Goal: Task Accomplishment & Management: Manage account settings

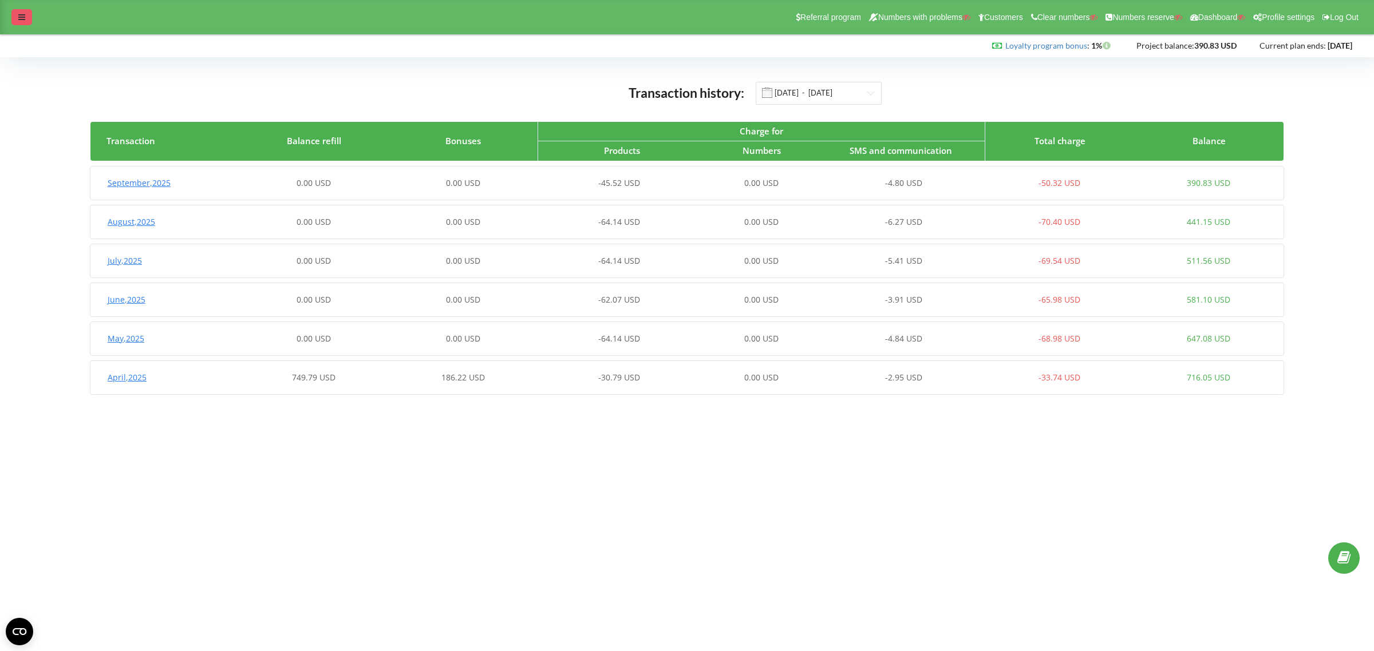
click at [20, 15] on icon at bounding box center [21, 17] width 7 height 8
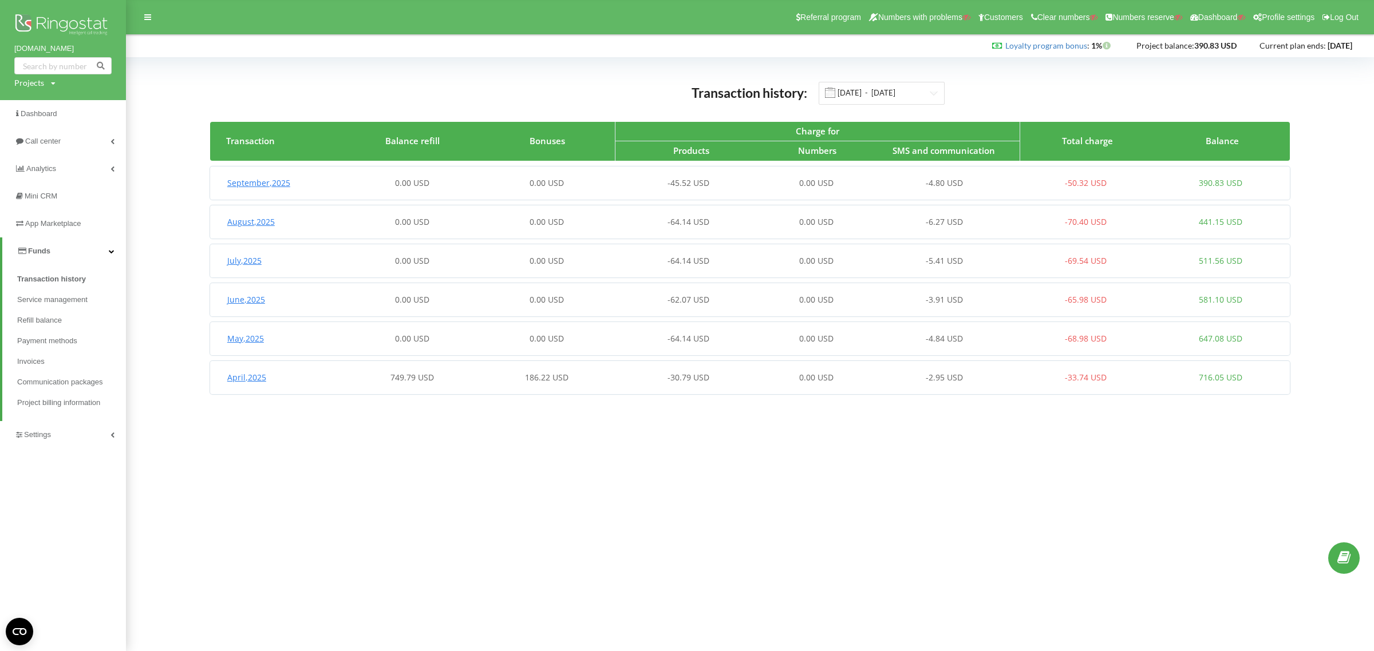
drag, startPoint x: 24, startPoint y: 84, endPoint x: 27, endPoint y: 89, distance: 6.4
click at [24, 84] on div "Projects" at bounding box center [29, 82] width 30 height 11
click at [38, 102] on input "text" at bounding box center [49, 106] width 57 height 17
paste input "zhk-terekti.kz"
type input "zhk-terekti.kz"
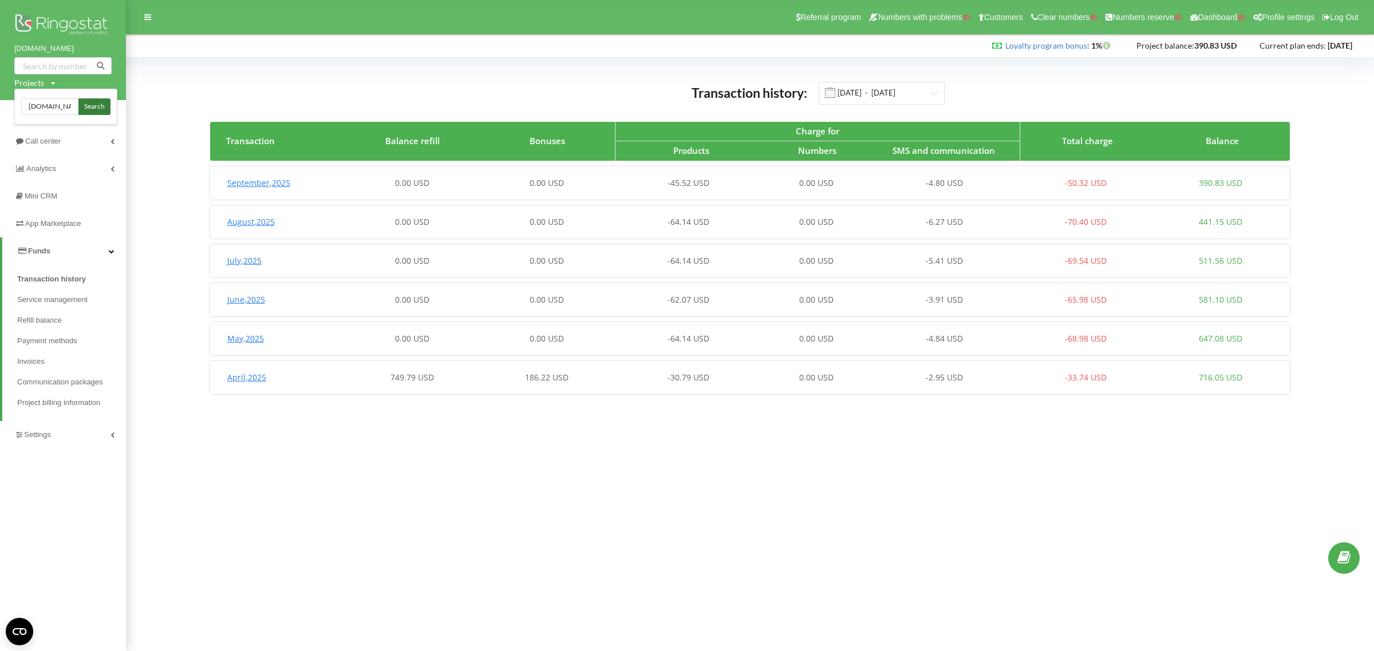
click at [90, 103] on span "Search" at bounding box center [94, 107] width 21 height 10
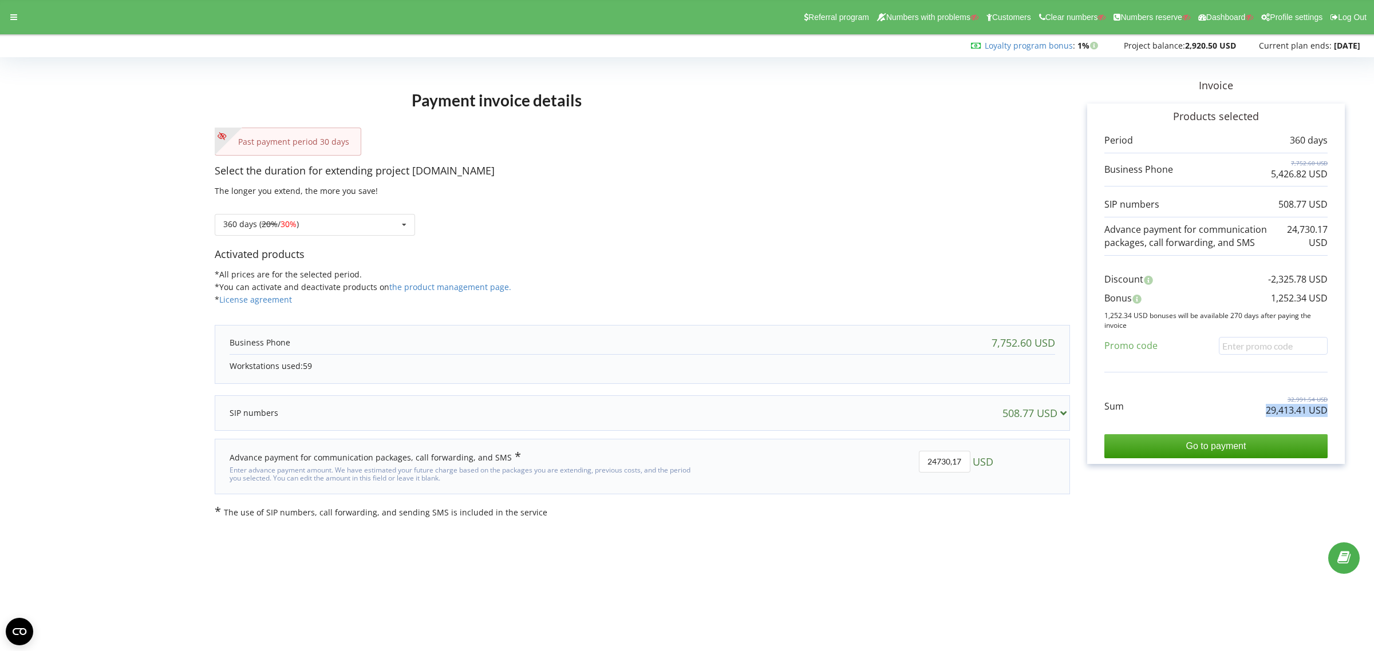
drag, startPoint x: 1260, startPoint y: 416, endPoint x: 1332, endPoint y: 415, distance: 72.1
click at [1332, 415] on div "Products selected Period 360 days 7,752.60 USD 5,426.82 USD 508.77 USD 24,730.1…" at bounding box center [1216, 284] width 258 height 361
copy p "29,413.41 USD"
click at [854, 129] on div "Past payment period 30 days" at bounding box center [642, 142] width 855 height 28
click at [10, 19] on icon at bounding box center [13, 17] width 7 height 8
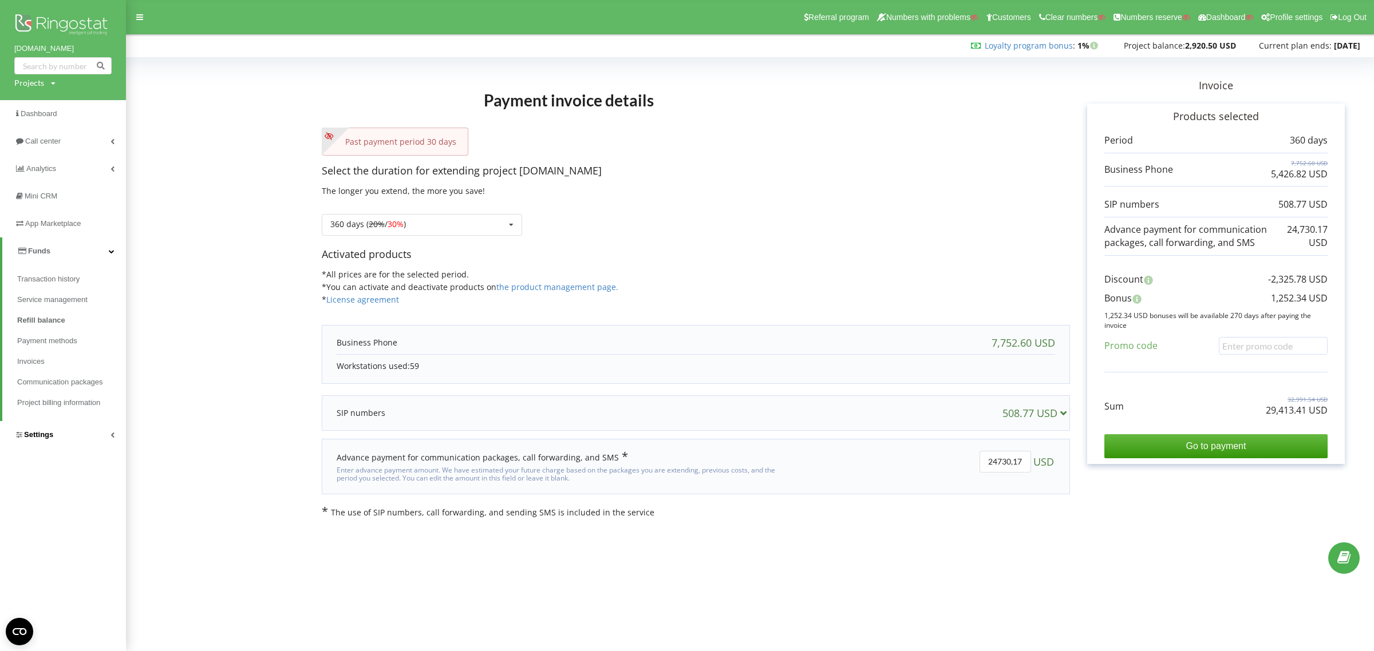
click at [50, 430] on span "Settings" at bounding box center [33, 434] width 39 height 11
click at [45, 311] on span "General settings" at bounding box center [56, 309] width 58 height 11
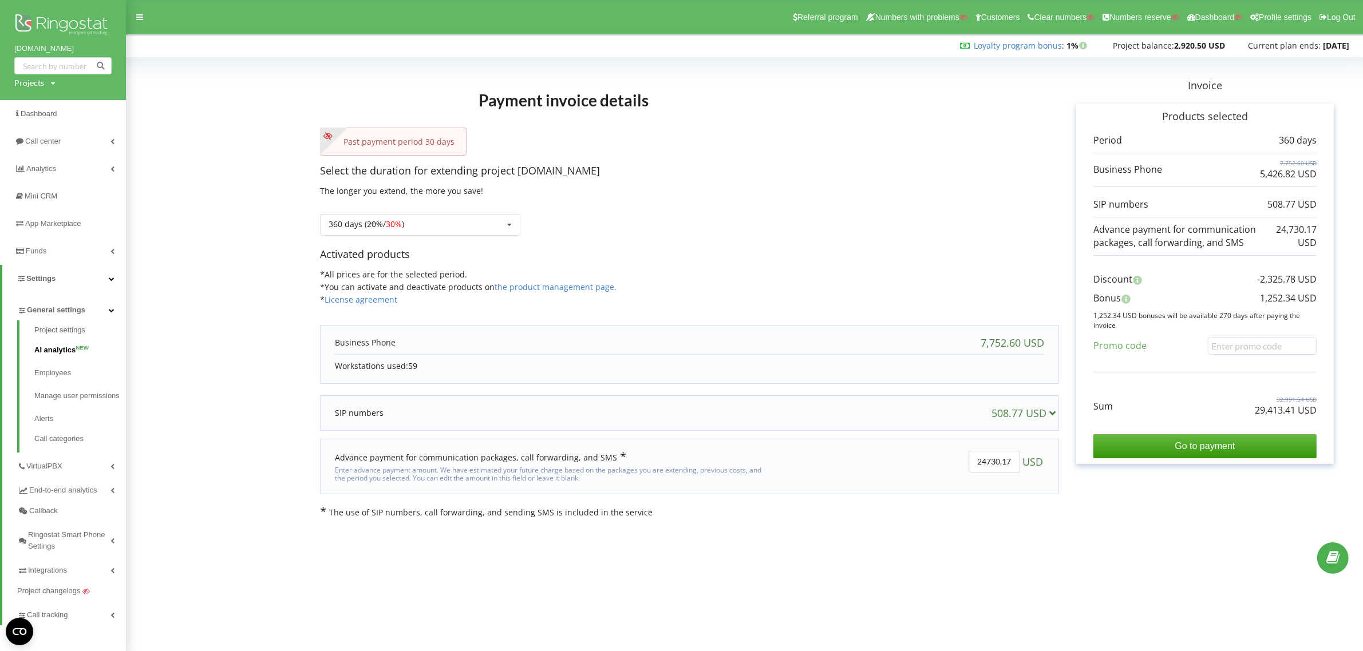
click at [56, 347] on link "AI analytics NEW" at bounding box center [80, 350] width 92 height 23
click at [47, 460] on link "VirtualPBX" at bounding box center [71, 465] width 109 height 24
click at [64, 392] on link "Connect phone numbers" at bounding box center [80, 397] width 92 height 23
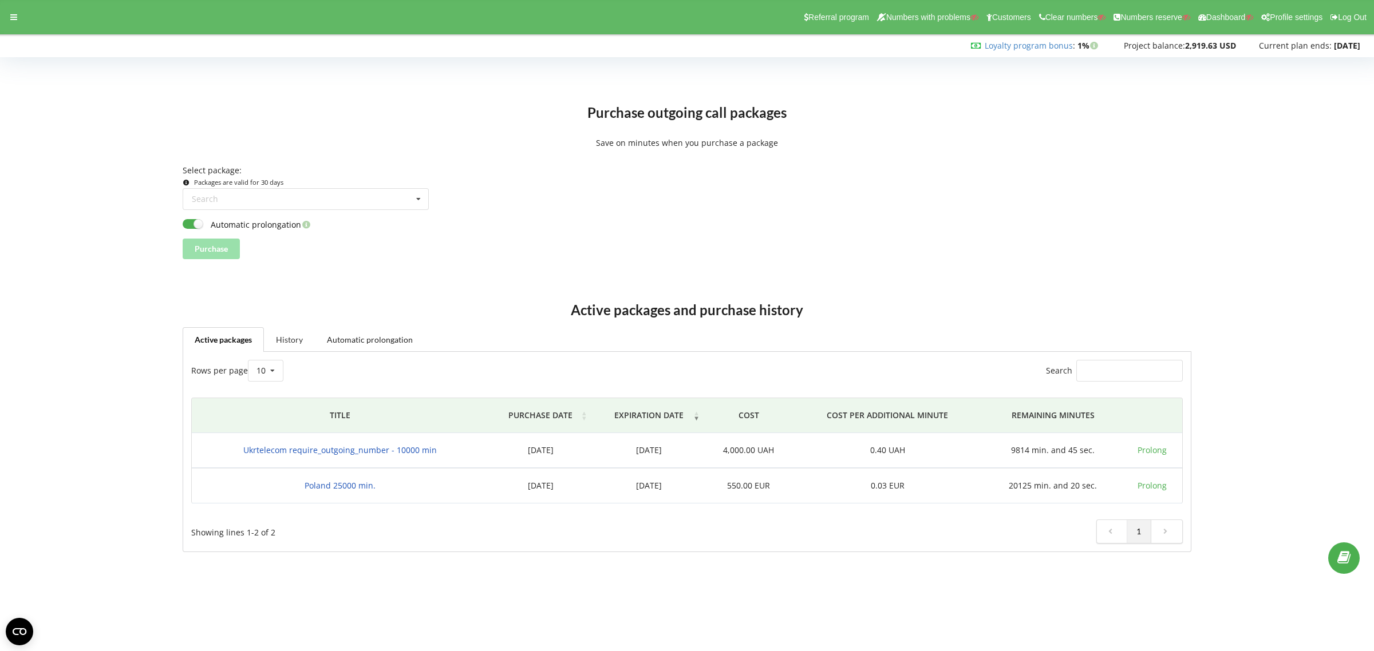
click at [305, 335] on link "History" at bounding box center [289, 339] width 51 height 24
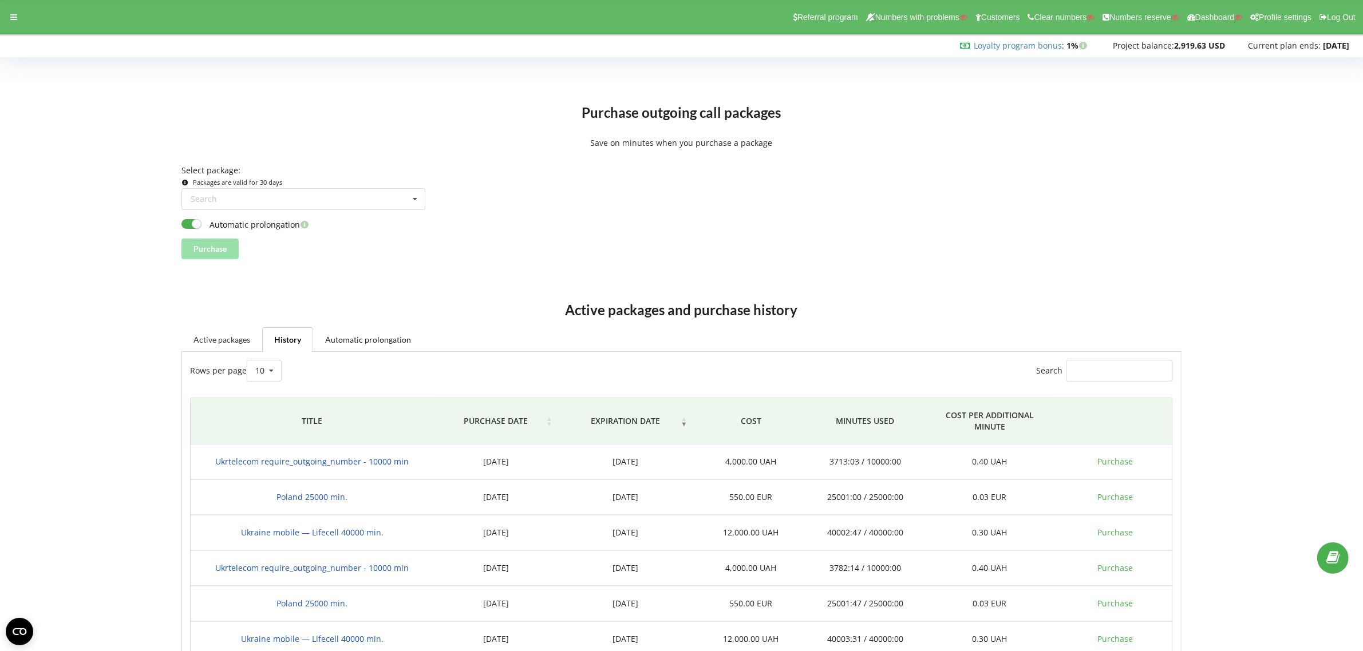
click at [201, 342] on link "Active packages" at bounding box center [221, 339] width 81 height 24
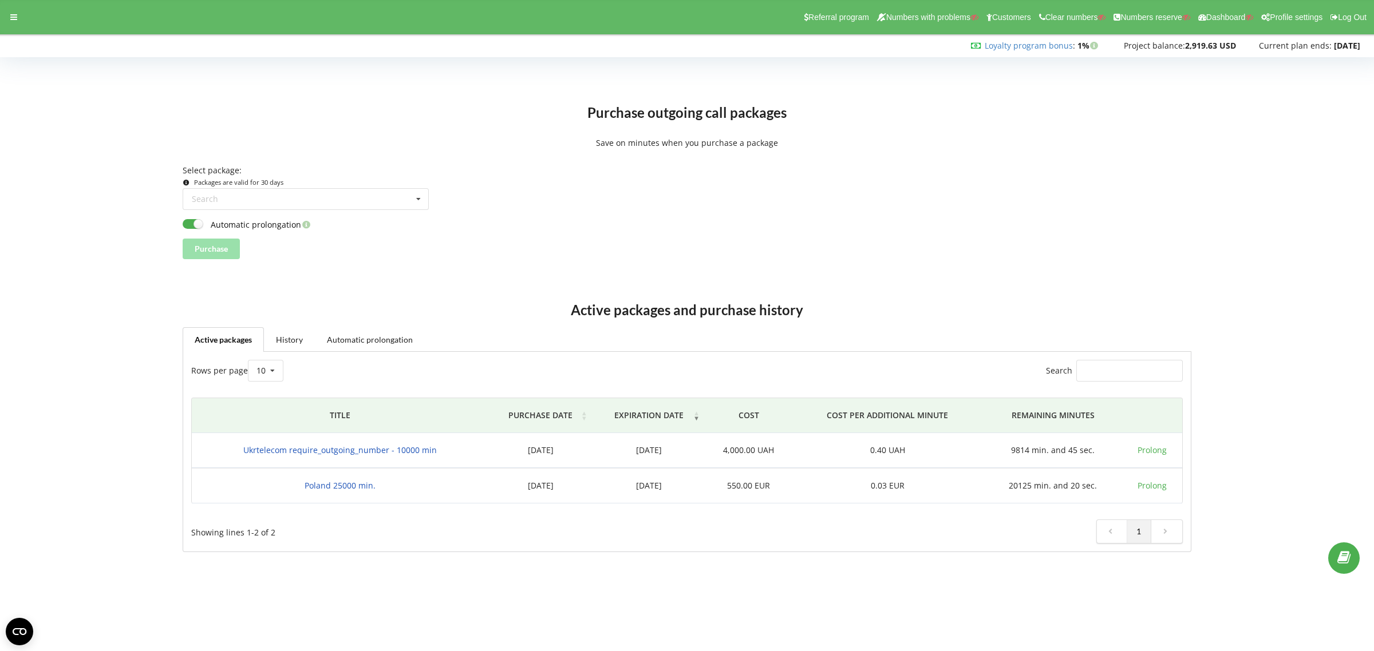
drag, startPoint x: 510, startPoint y: 452, endPoint x: 563, endPoint y: 450, distance: 52.7
click at [563, 450] on td "18.09.2025" at bounding box center [540, 450] width 104 height 35
drag, startPoint x: 626, startPoint y: 448, endPoint x: 671, endPoint y: 448, distance: 45.8
click at [671, 448] on td "19.10.2025" at bounding box center [649, 450] width 112 height 35
click at [1039, 249] on div "Purchase" at bounding box center [687, 249] width 1008 height 21
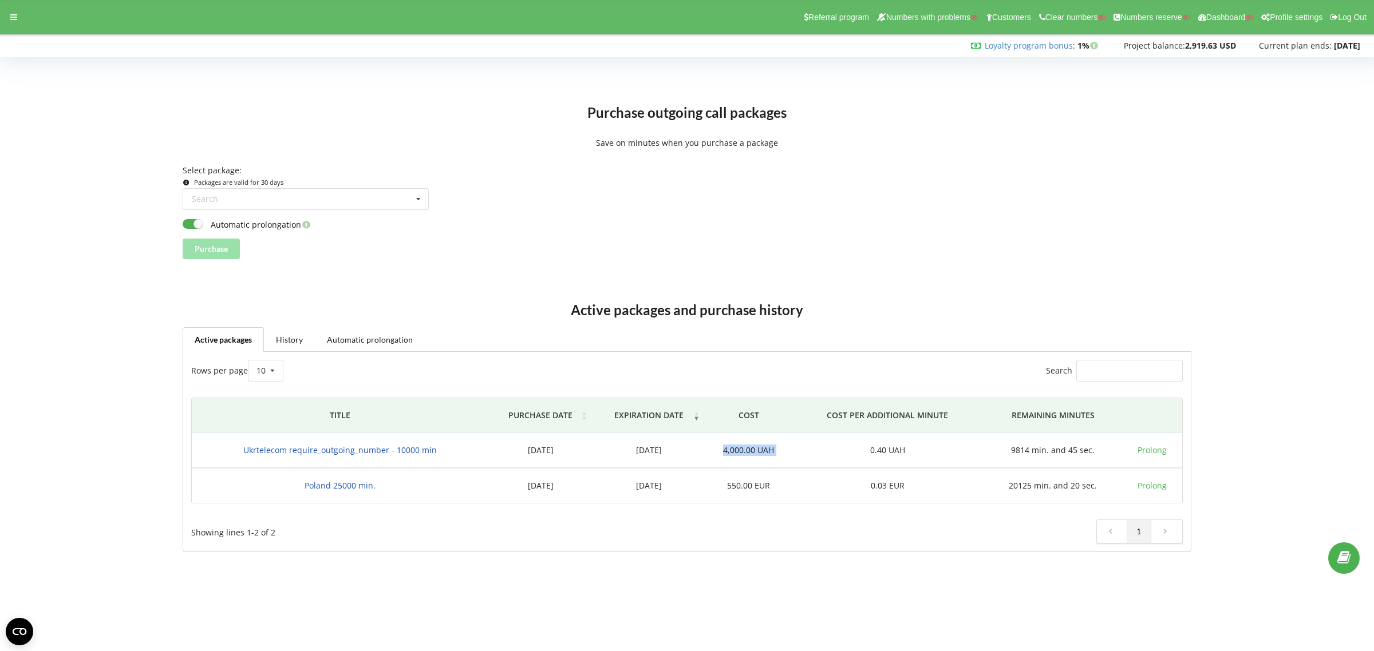
drag, startPoint x: 722, startPoint y: 452, endPoint x: 805, endPoint y: 450, distance: 83.0
click at [805, 450] on tr "Ukrtelecom require_outgoing_number - 10000 min 18.09.2025 19.10.2025 4,000.00 U…" at bounding box center [687, 450] width 990 height 35
click at [960, 252] on div "Purchase" at bounding box center [687, 249] width 1008 height 21
click at [934, 224] on div "Automatic prolongation" at bounding box center [687, 224] width 1008 height 12
drag, startPoint x: 238, startPoint y: 453, endPoint x: 464, endPoint y: 456, distance: 225.5
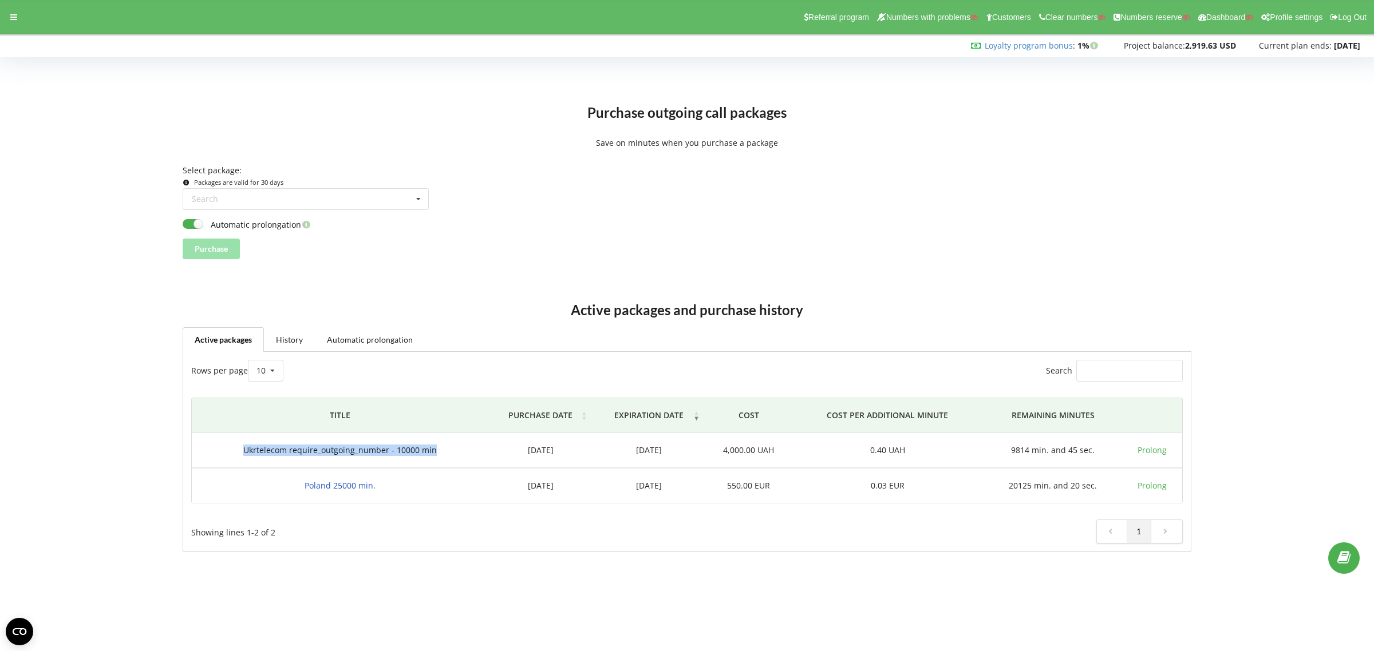
click at [464, 456] on td "Ukrtelecom require_outgoing_number - 10000 min" at bounding box center [340, 450] width 296 height 35
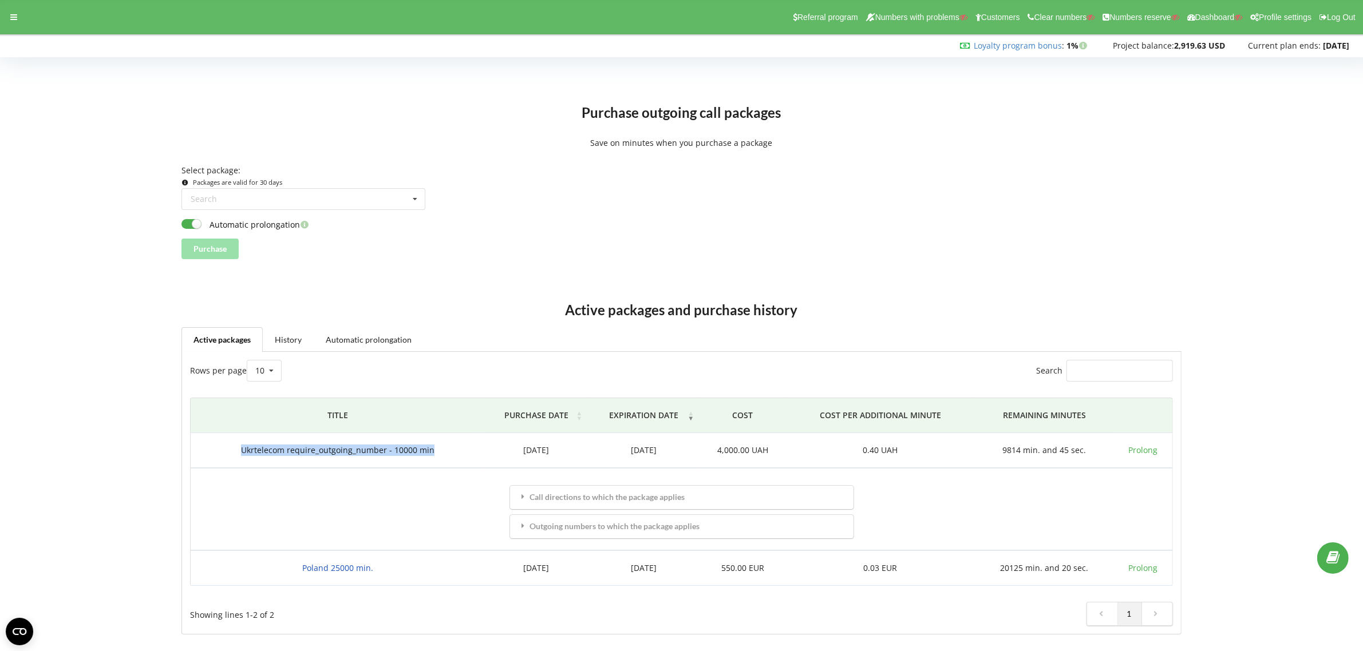
copy span "Ukrtelecom require_outgoing_number - 10000 min"
click at [56, 354] on div at bounding box center [88, 473] width 169 height 355
drag, startPoint x: 278, startPoint y: 573, endPoint x: 379, endPoint y: 574, distance: 101.3
click at [379, 574] on td "Poland 25000 min." at bounding box center [338, 568] width 294 height 35
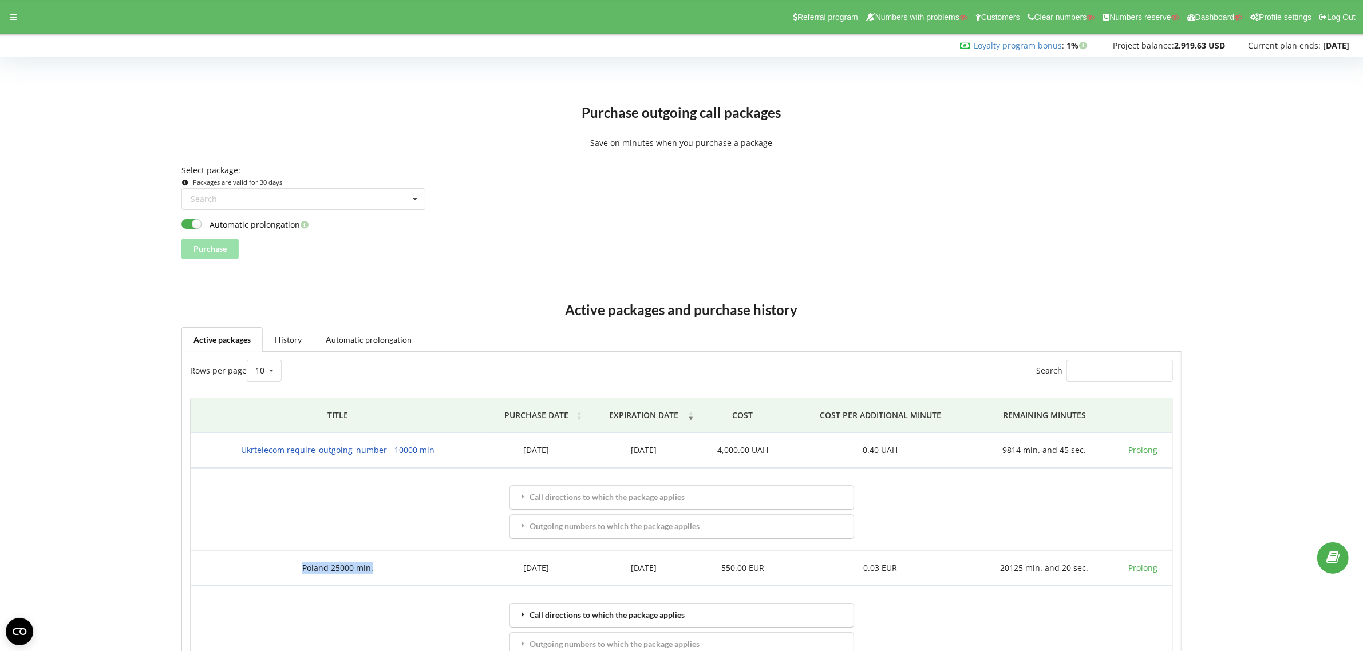
copy span "Poland 25000 min."
click at [993, 281] on div "Active packages and purchase history Active packages History Automatic prolonga…" at bounding box center [681, 500] width 1355 height 466
drag, startPoint x: 44, startPoint y: 327, endPoint x: 157, endPoint y: 339, distance: 114.0
click at [44, 327] on div at bounding box center [88, 514] width 169 height 437
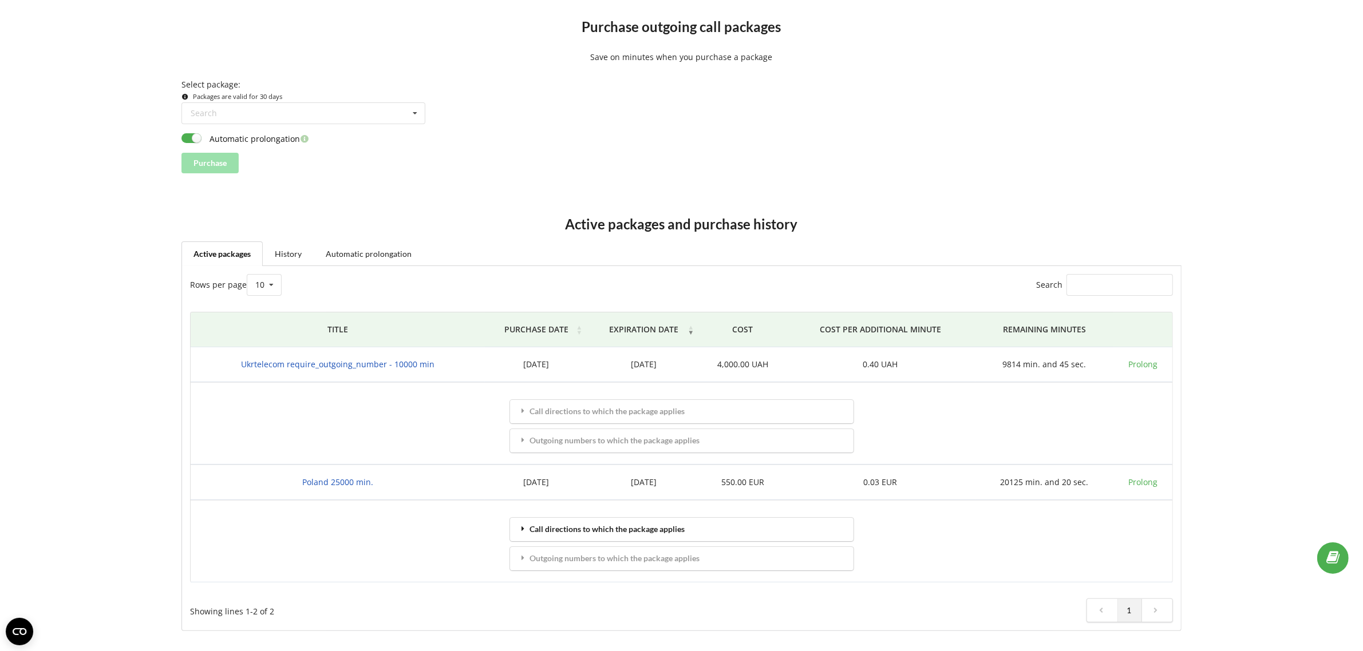
scroll to position [87, 0]
click at [662, 115] on div "Search Previously purchased Ukraine mobile — Lifecell 5000 min. (1900 UAH) All …" at bounding box center [681, 113] width 1008 height 22
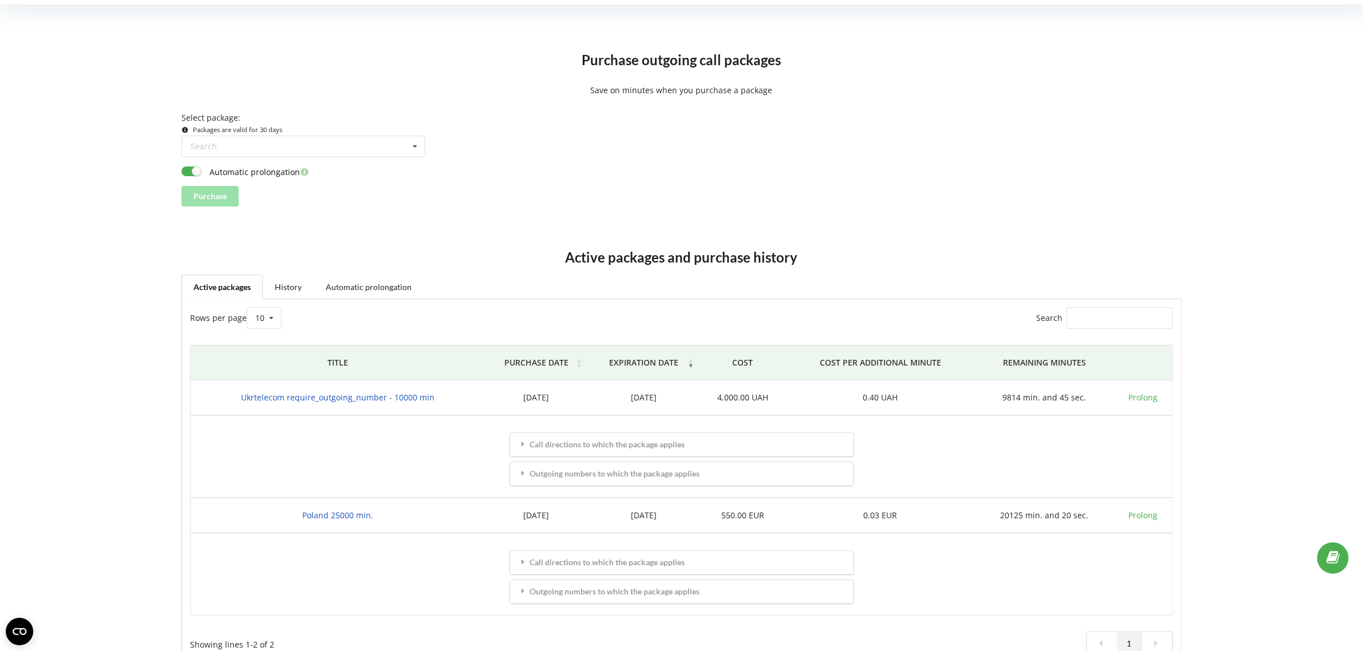
scroll to position [0, 0]
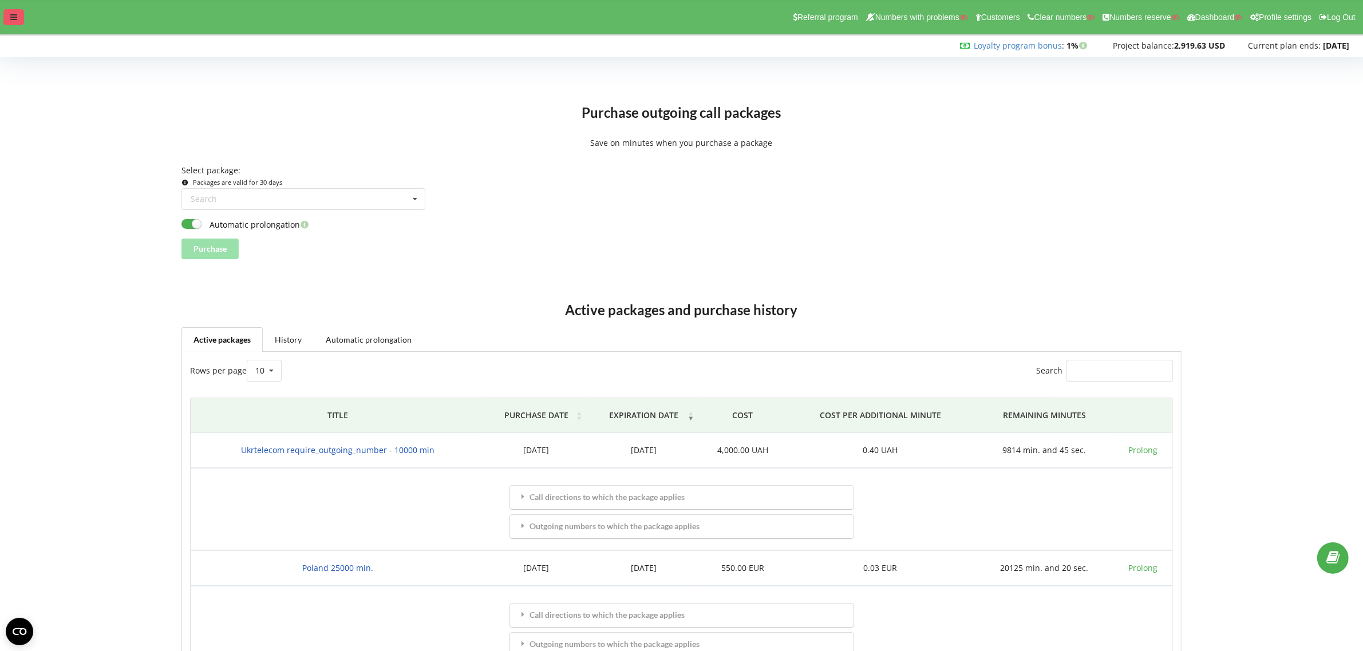
click at [16, 23] on div at bounding box center [13, 17] width 21 height 16
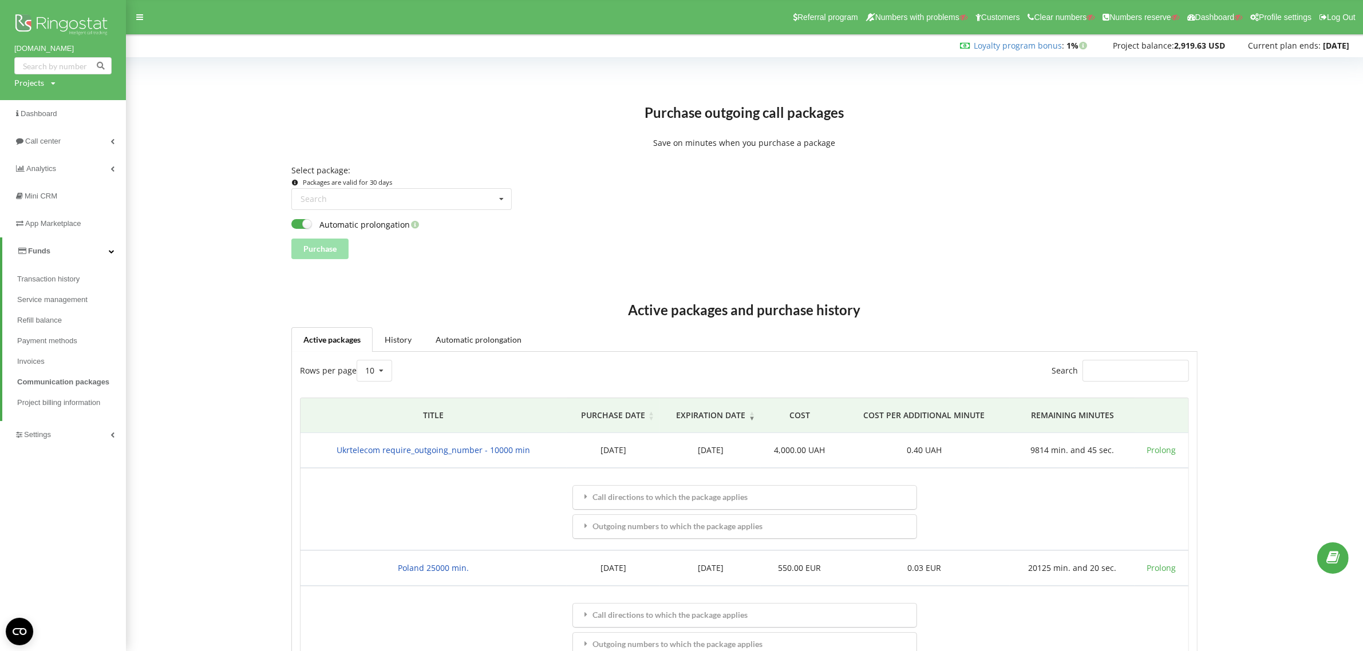
click at [49, 250] on span "Funds" at bounding box center [39, 251] width 22 height 9
click at [49, 250] on link "Funds" at bounding box center [63, 251] width 126 height 27
click at [43, 318] on span "Refill balance" at bounding box center [41, 320] width 48 height 11
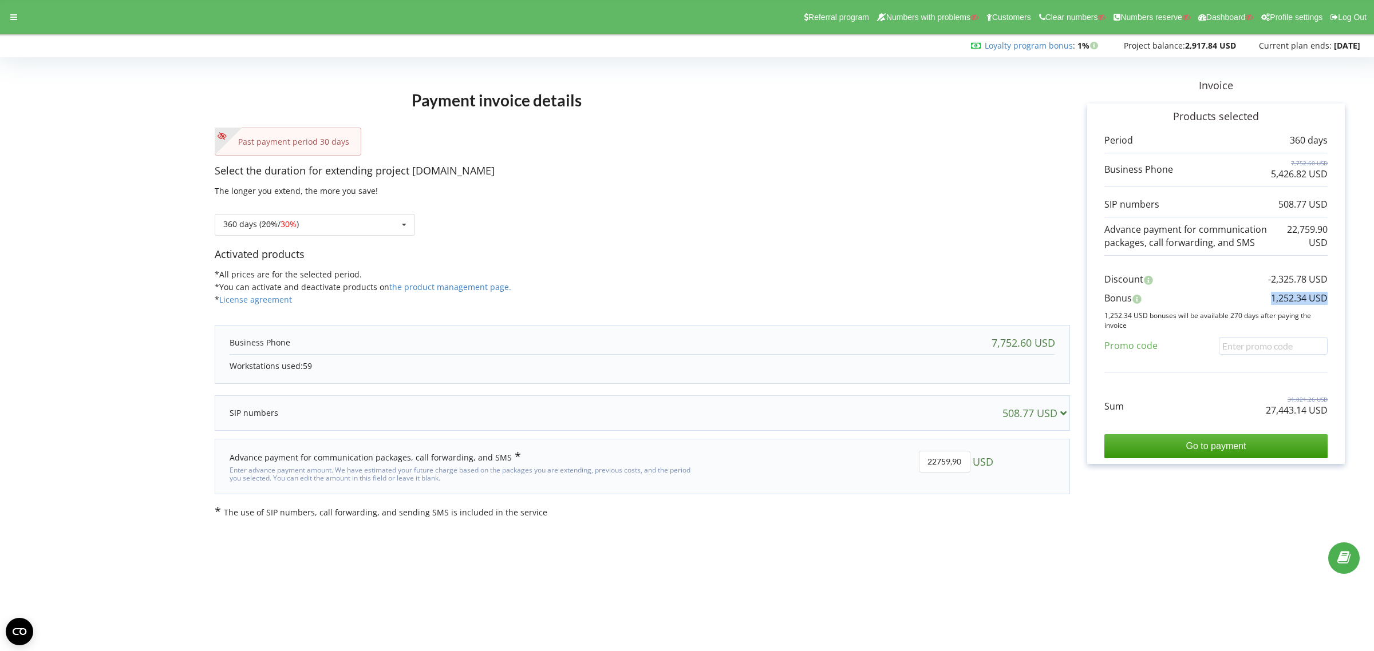
drag, startPoint x: 1271, startPoint y: 300, endPoint x: 1325, endPoint y: 298, distance: 53.9
click at [1325, 298] on p "1,252.34 USD" at bounding box center [1299, 298] width 57 height 13
copy p "1,252.34 USD"
click at [47, 271] on form "Payment invoice details Past payment period 30 days Select the duration for ext…" at bounding box center [687, 289] width 1350 height 457
click at [9, 15] on div at bounding box center [13, 17] width 21 height 16
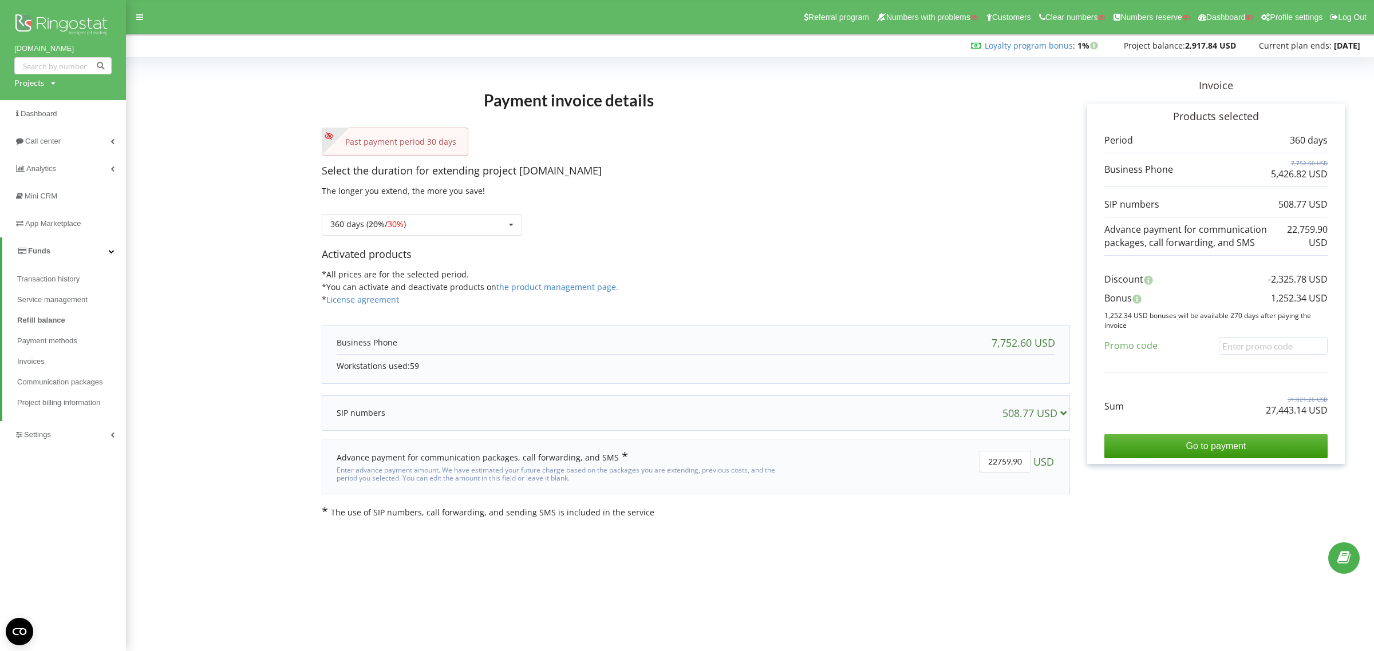
click at [24, 80] on div "Projects" at bounding box center [29, 82] width 30 height 11
click at [36, 105] on input "text" at bounding box center [49, 106] width 57 height 17
paste input "the-elliance.com"
type input "the-elliance.com"
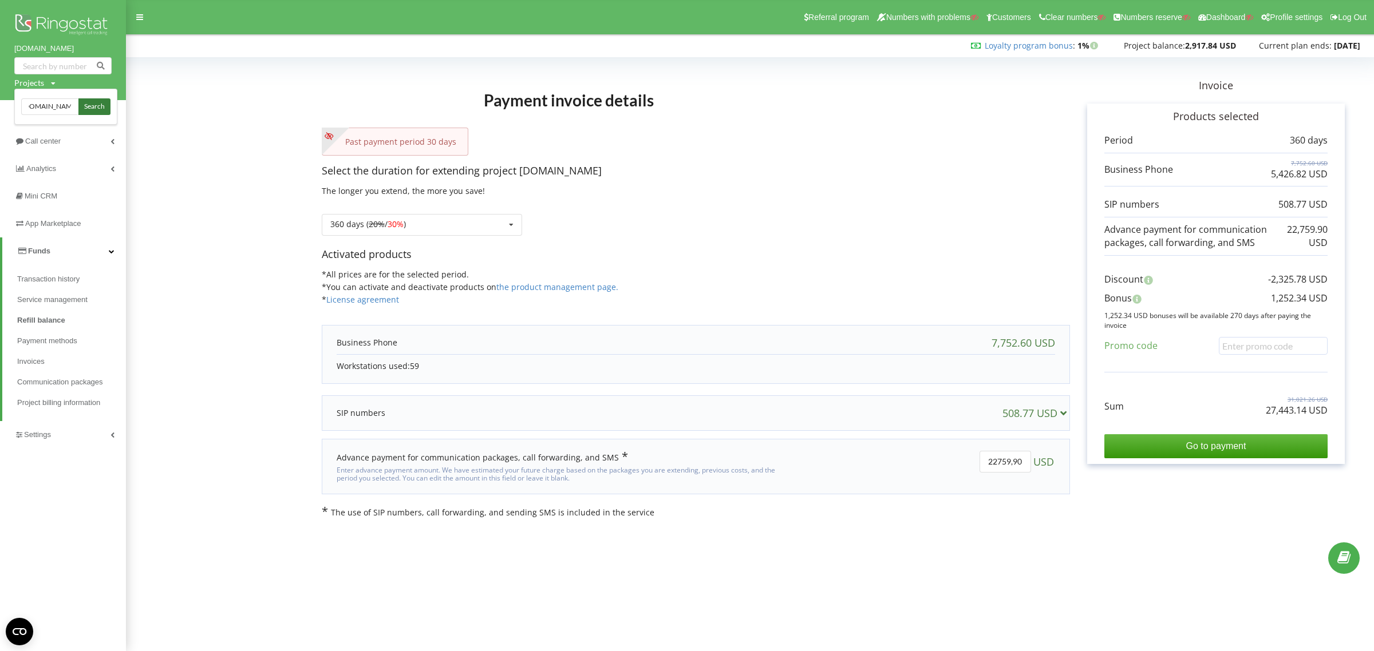
click at [93, 104] on span "Search" at bounding box center [94, 107] width 21 height 10
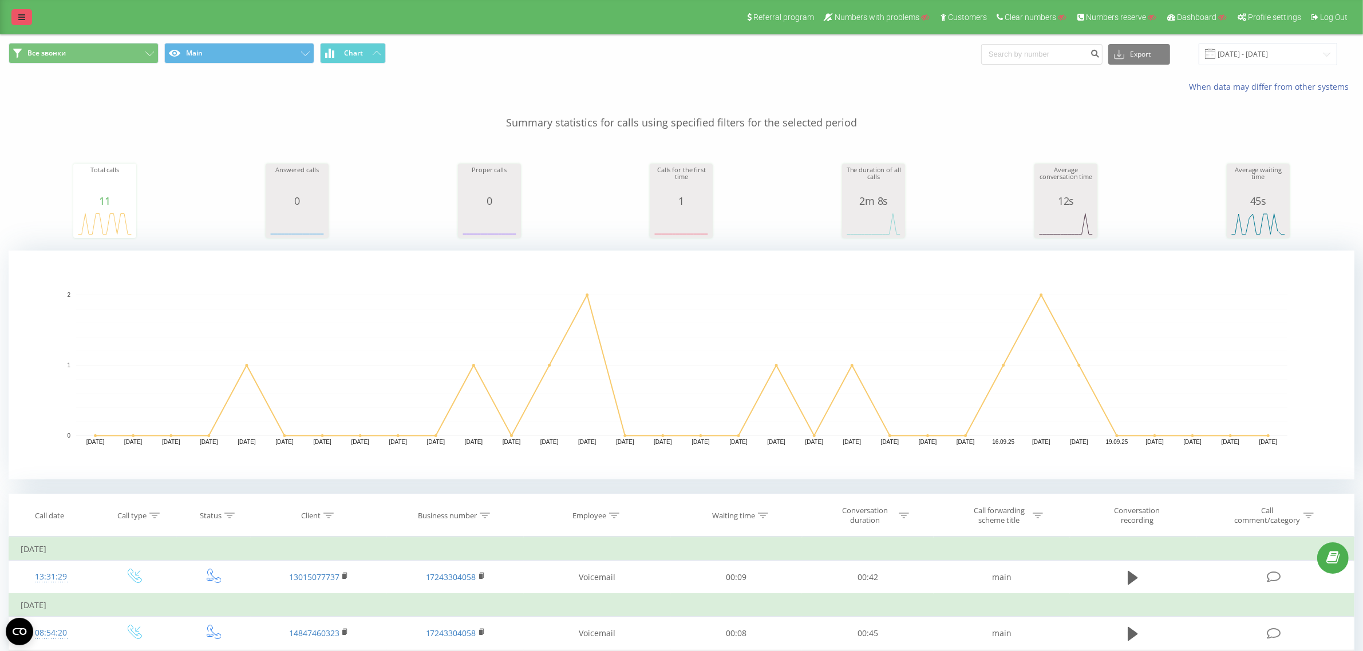
click at [18, 15] on icon at bounding box center [21, 17] width 7 height 8
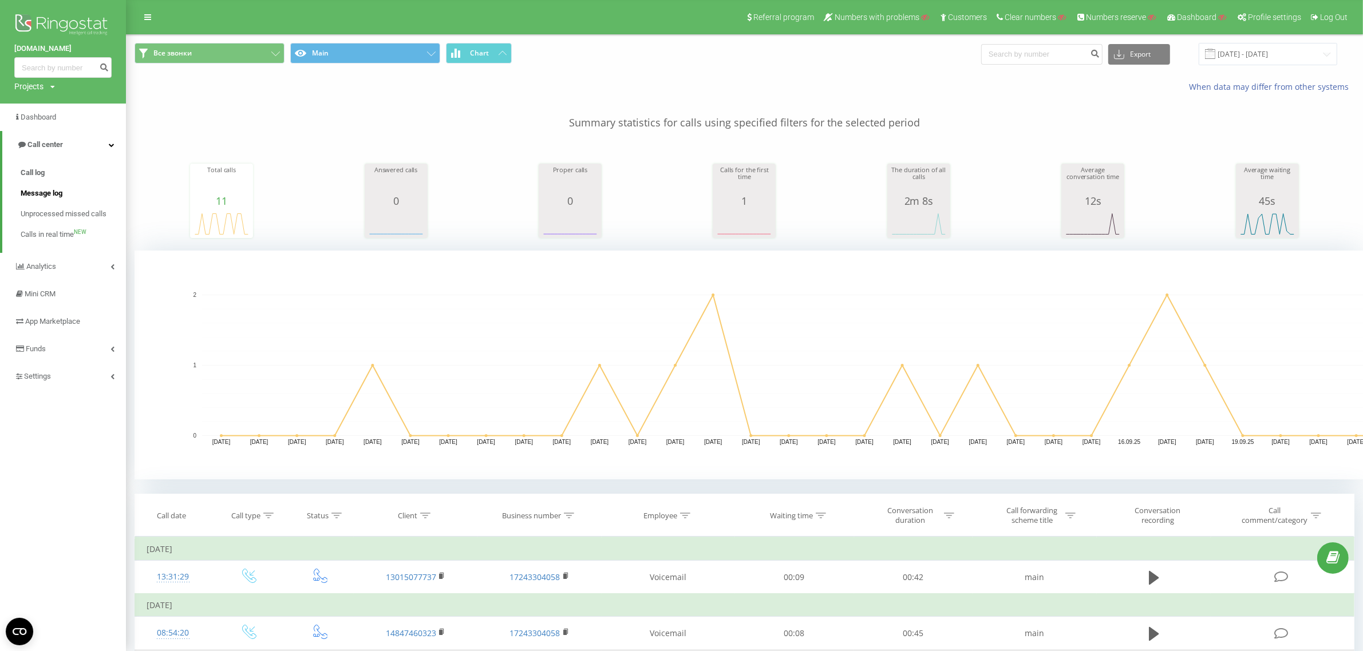
click at [56, 192] on span "Message log" at bounding box center [42, 193] width 42 height 11
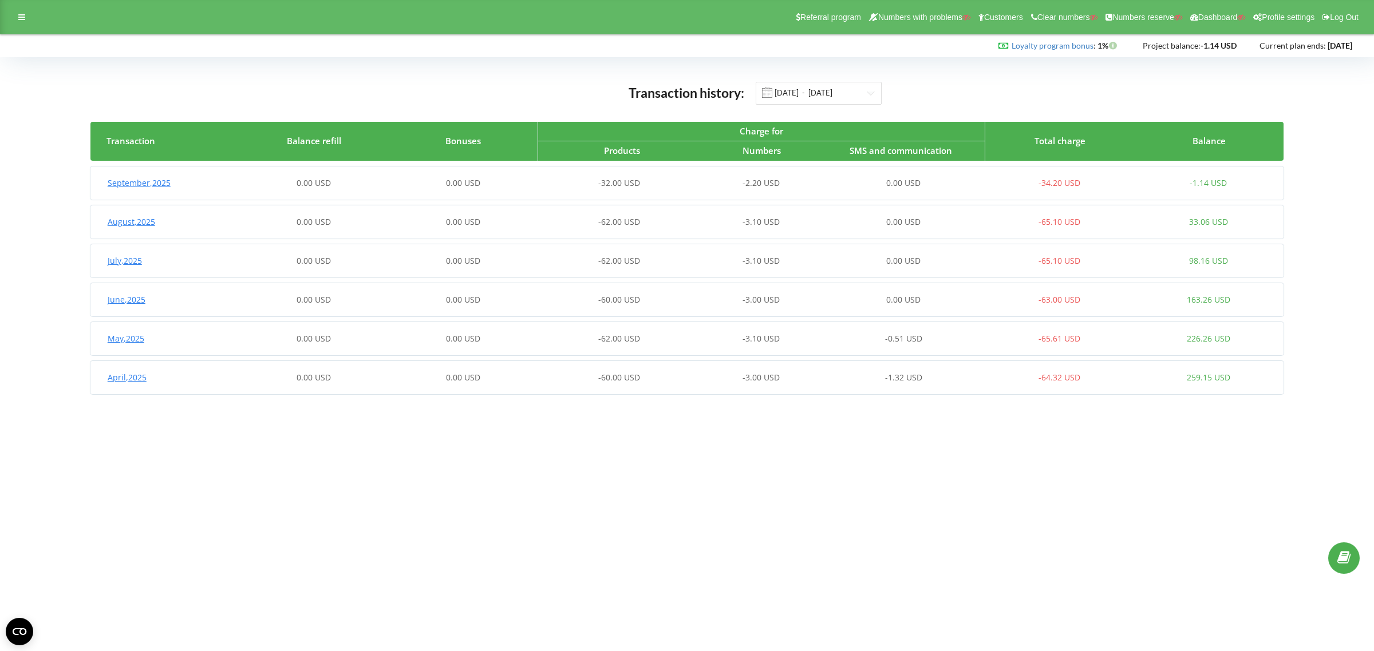
click at [959, 485] on body "Referral program Numbers with problems Customers Clear numbers Numbers reserve …" at bounding box center [687, 325] width 1374 height 651
click at [16, 15] on div at bounding box center [21, 17] width 21 height 16
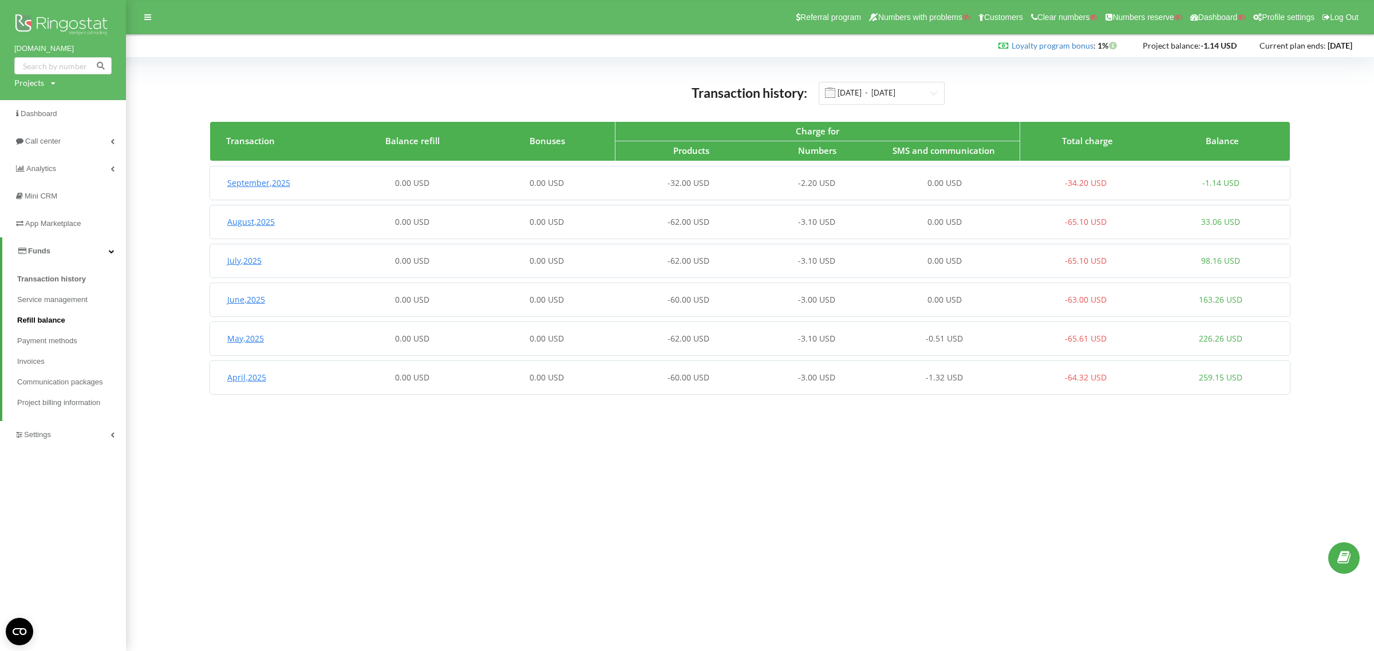
click at [37, 317] on span "Refill balance" at bounding box center [41, 320] width 48 height 11
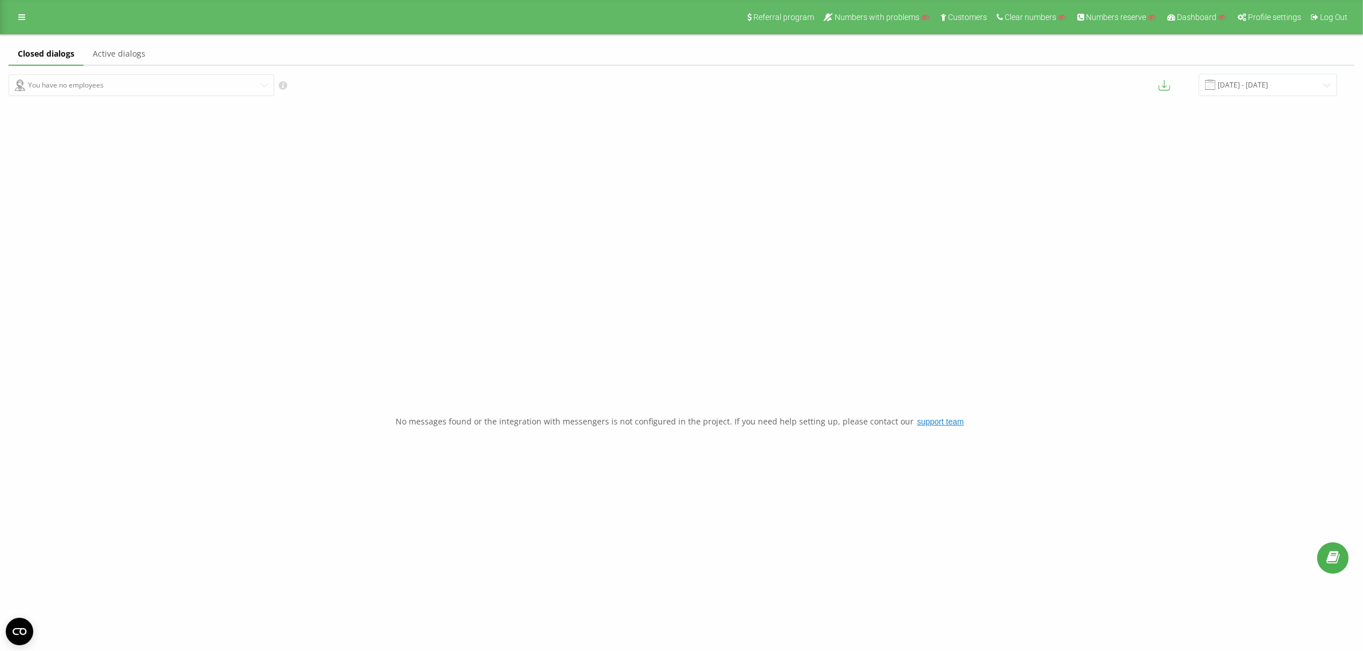
click at [119, 49] on link "Active dialogs" at bounding box center [119, 54] width 71 height 23
click at [17, 17] on link at bounding box center [21, 17] width 21 height 16
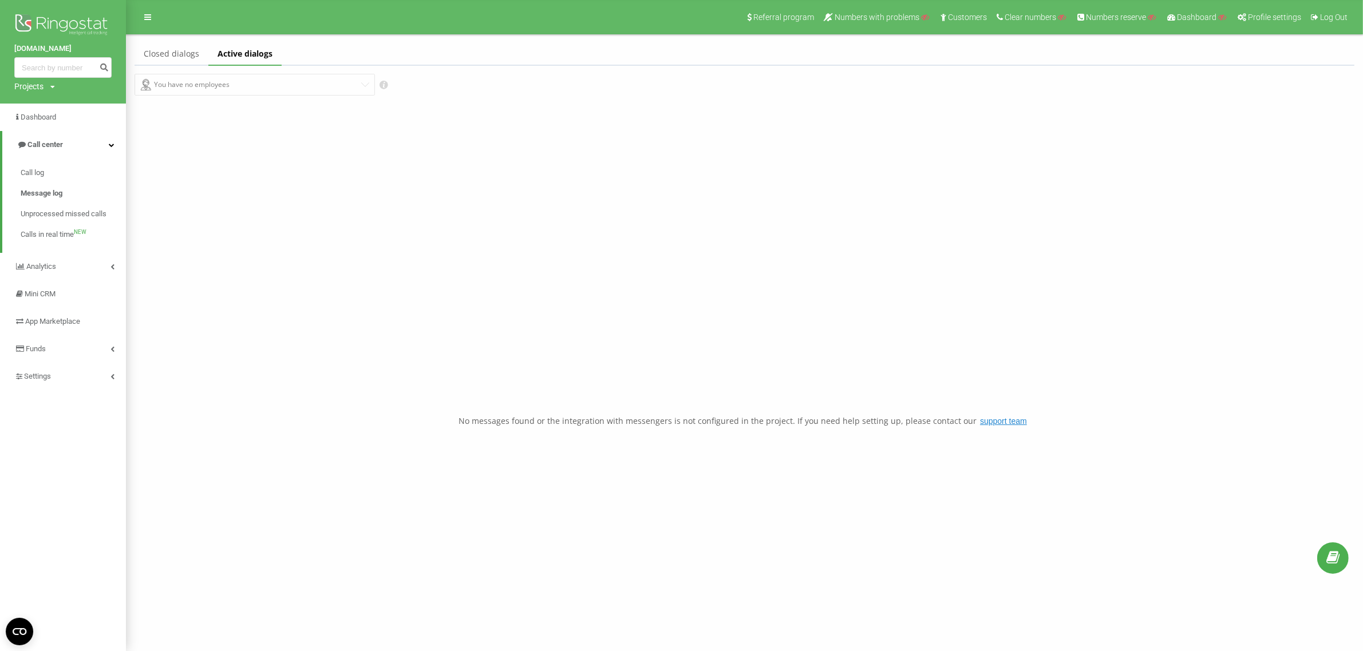
click at [23, 84] on div "Projects" at bounding box center [28, 86] width 29 height 11
drag, startPoint x: 37, startPoint y: 99, endPoint x: 45, endPoint y: 101, distance: 7.8
click at [37, 99] on input "text" at bounding box center [46, 104] width 57 height 17
paste input "decorspaceua.com"
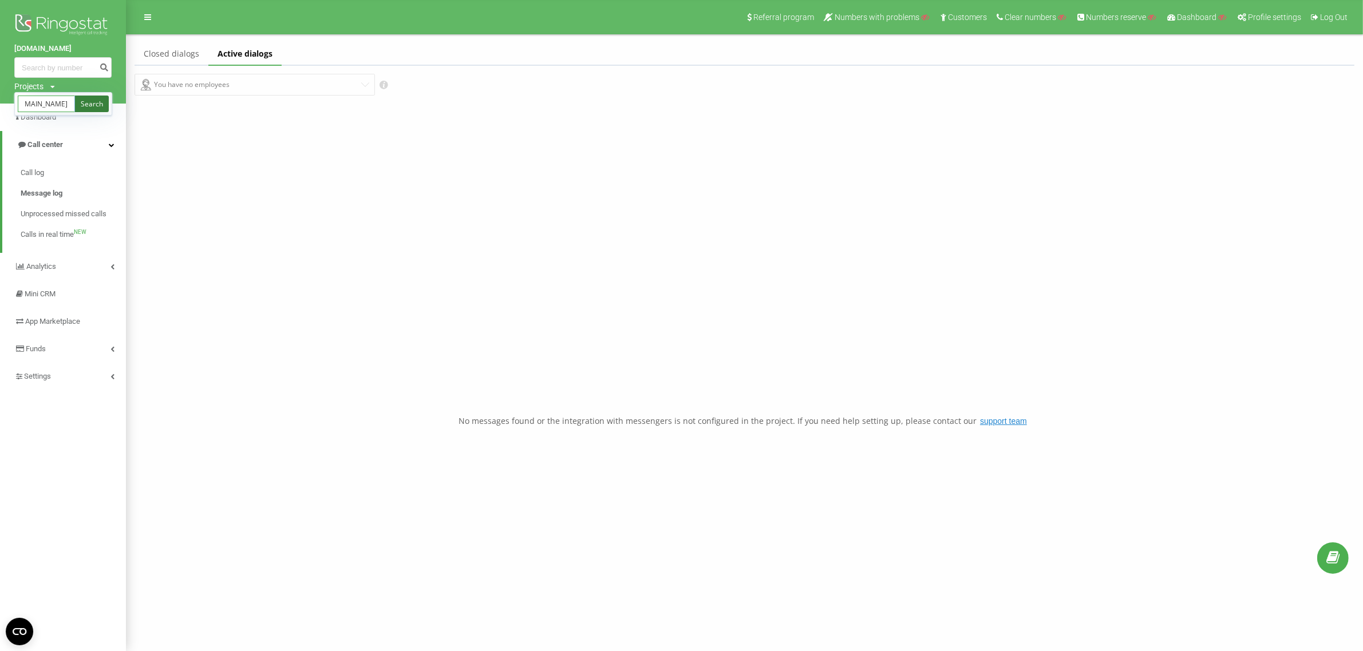
type input "decorspaceua.com"
click at [84, 102] on link "Search" at bounding box center [92, 104] width 34 height 17
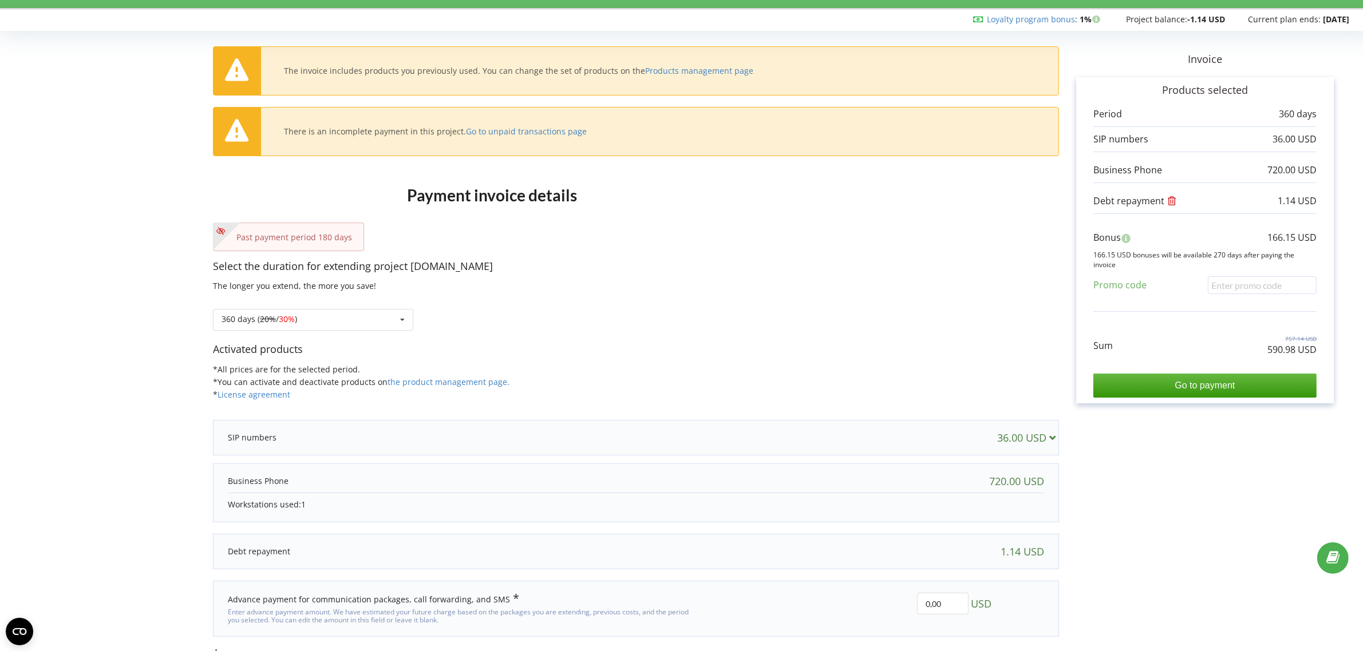
scroll to position [49, 0]
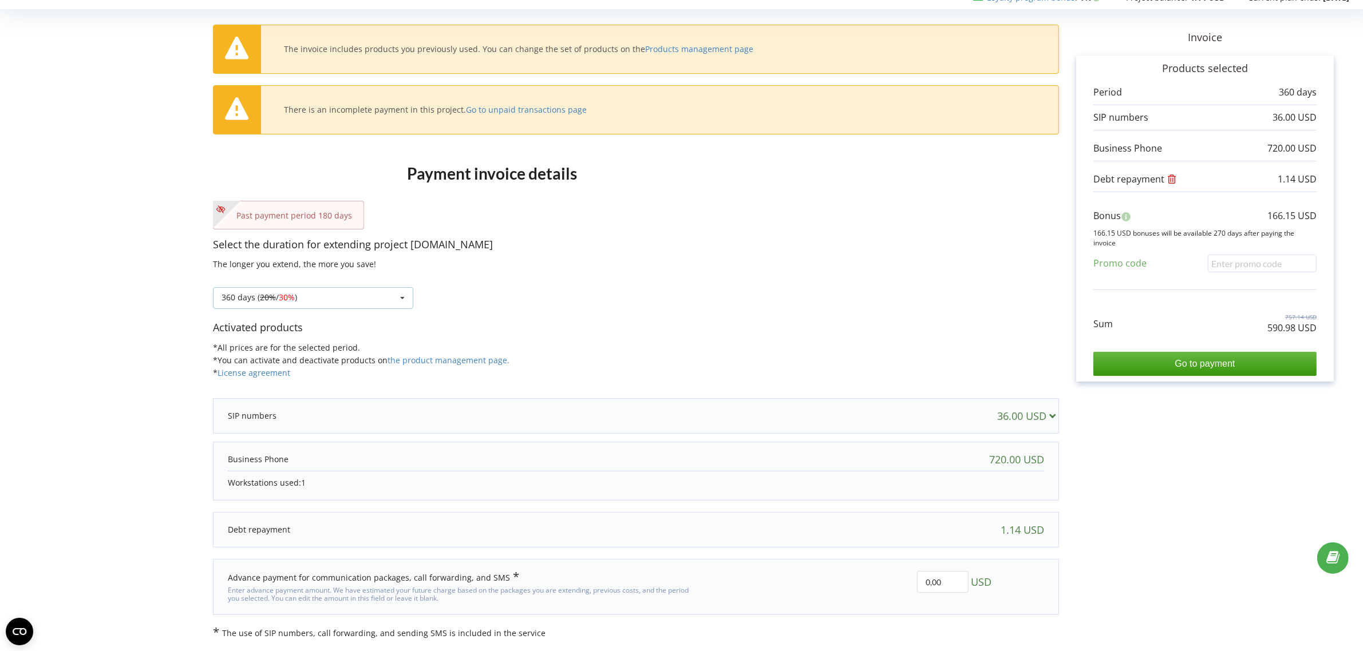
click at [302, 296] on div "360 days ( 20% / 30% ) Refill the balance without period 30 days 20% / 30% 30%" at bounding box center [313, 298] width 200 height 22
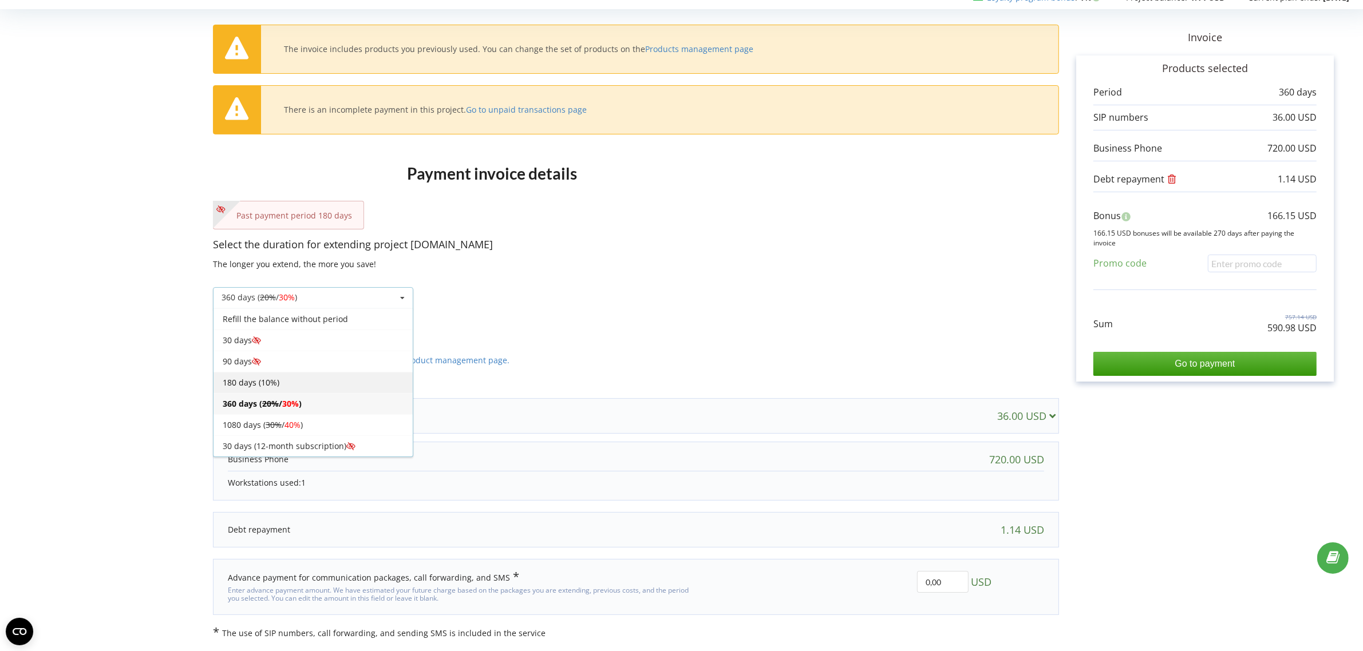
click at [275, 378] on div "180 days (10%)" at bounding box center [312, 382] width 199 height 21
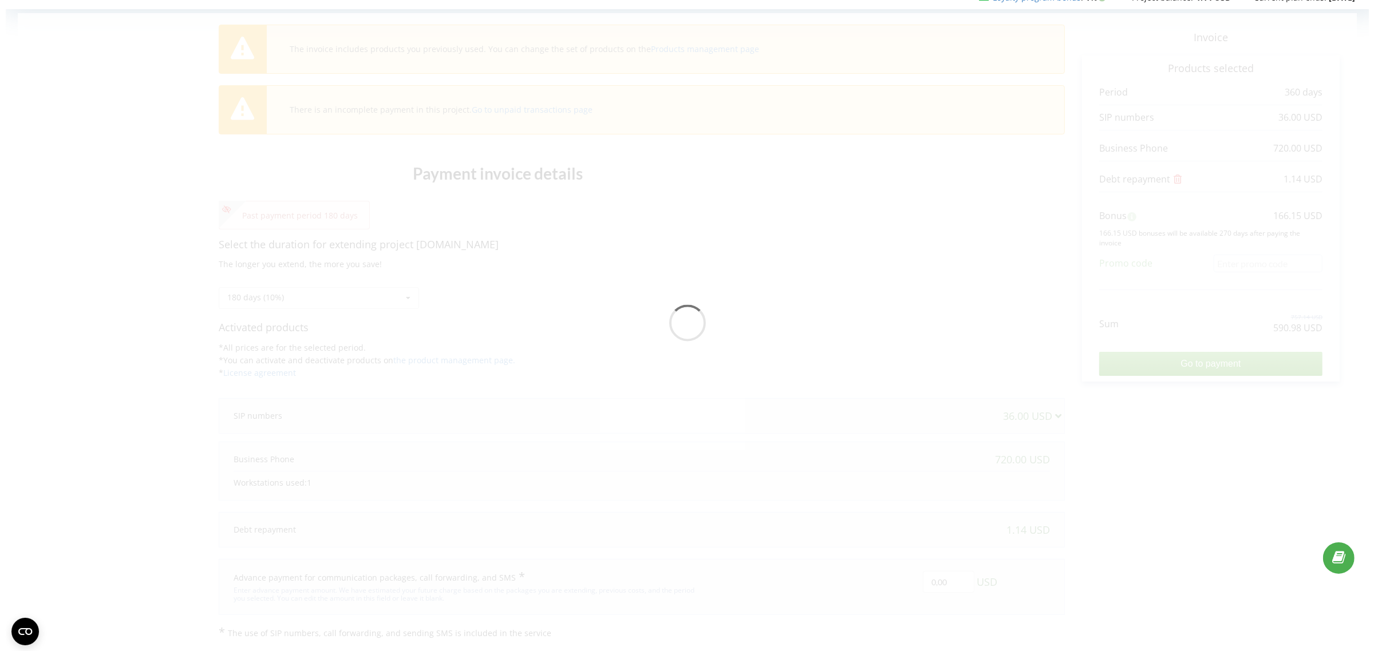
scroll to position [0, 0]
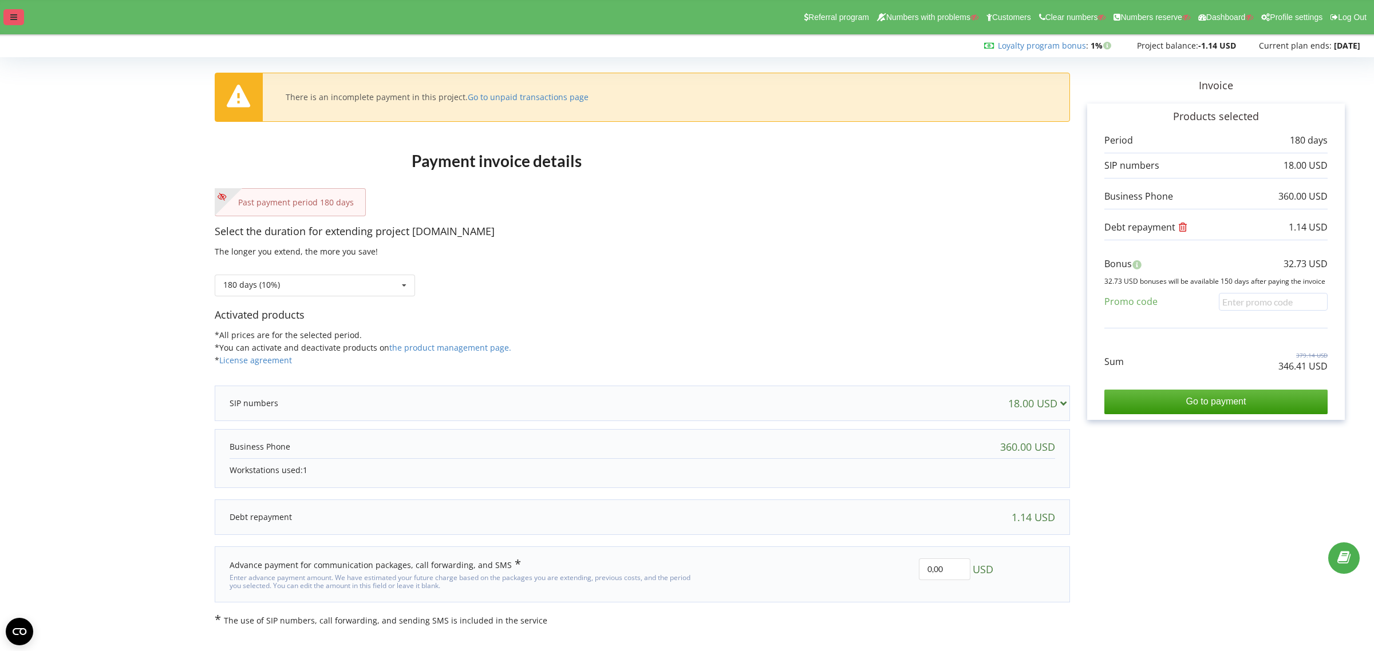
click at [18, 13] on div at bounding box center [13, 17] width 21 height 16
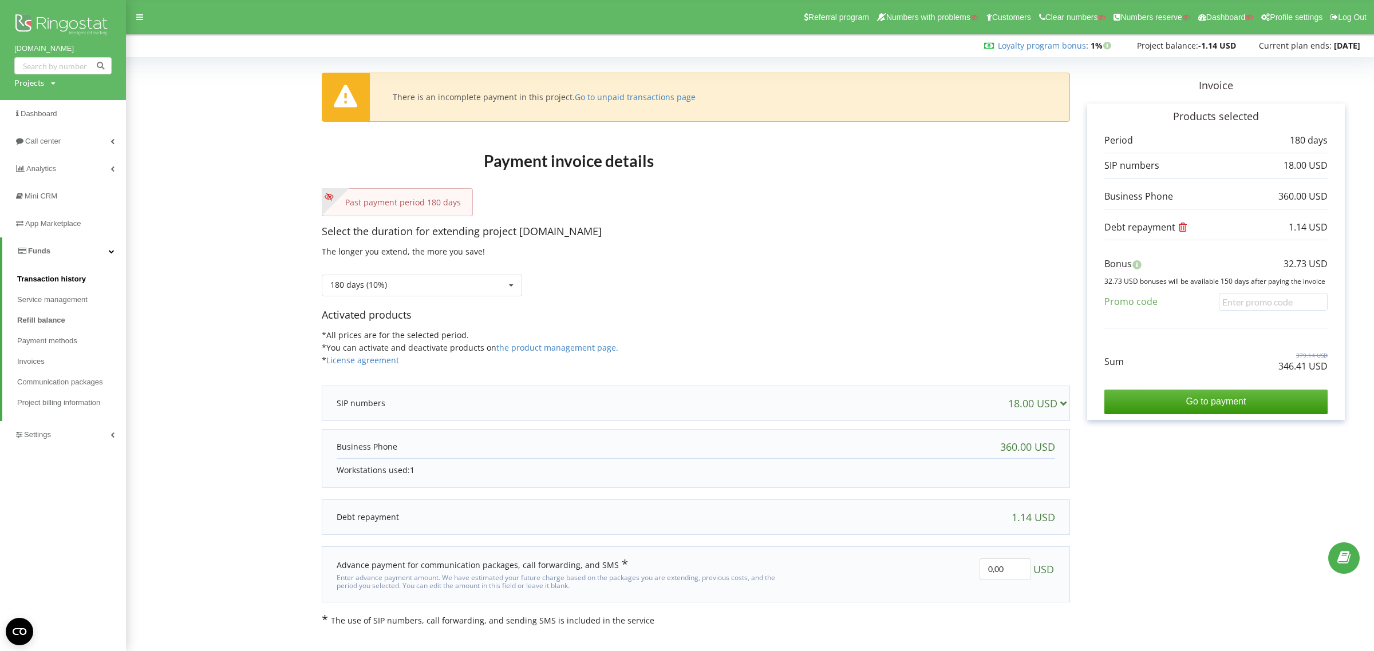
click at [48, 279] on span "Transaction history" at bounding box center [51, 279] width 69 height 11
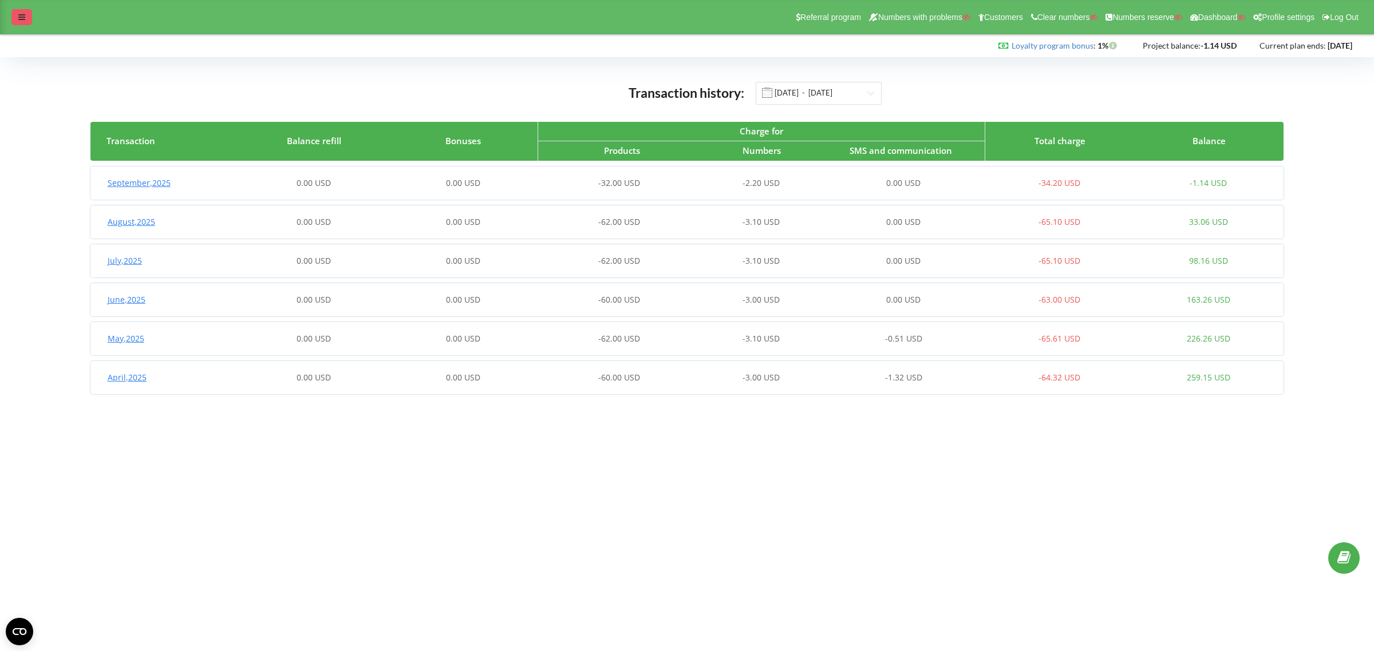
click at [25, 18] on icon at bounding box center [21, 17] width 7 height 8
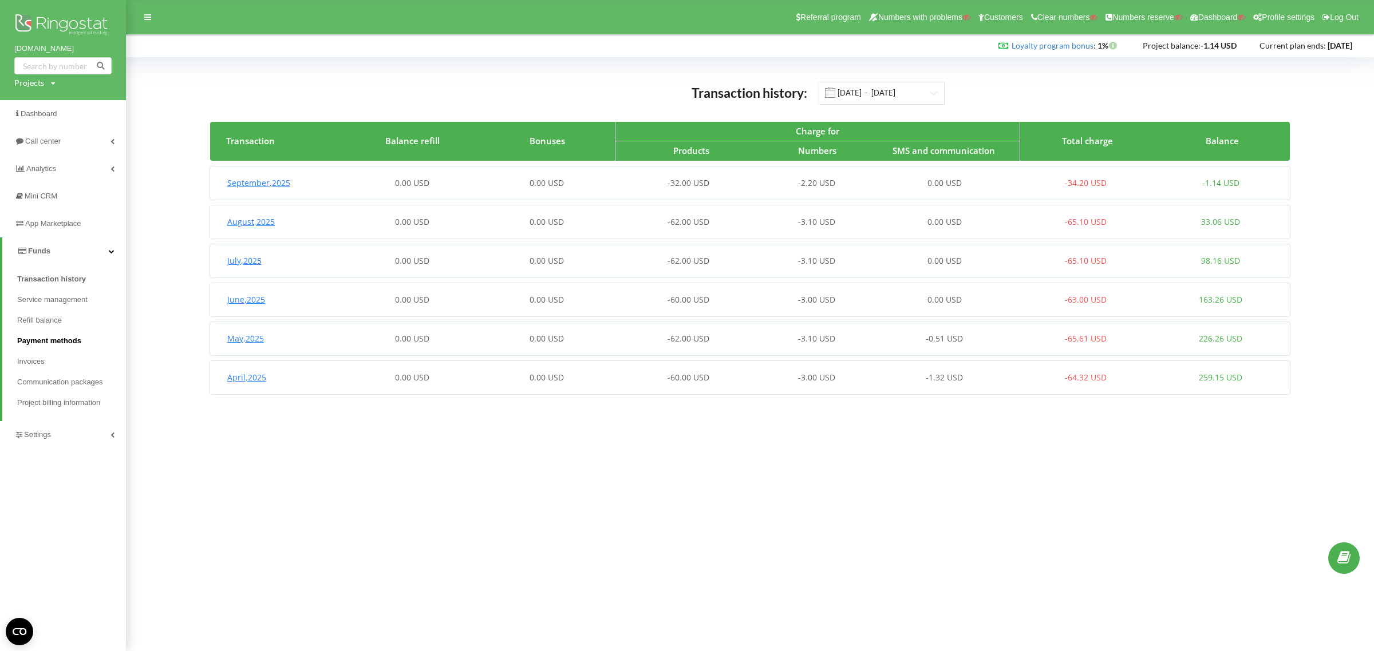
click at [38, 337] on span "Payment methods" at bounding box center [49, 340] width 64 height 11
click at [915, 97] on input "01.04.2025 - 23.09.2025" at bounding box center [881, 93] width 126 height 23
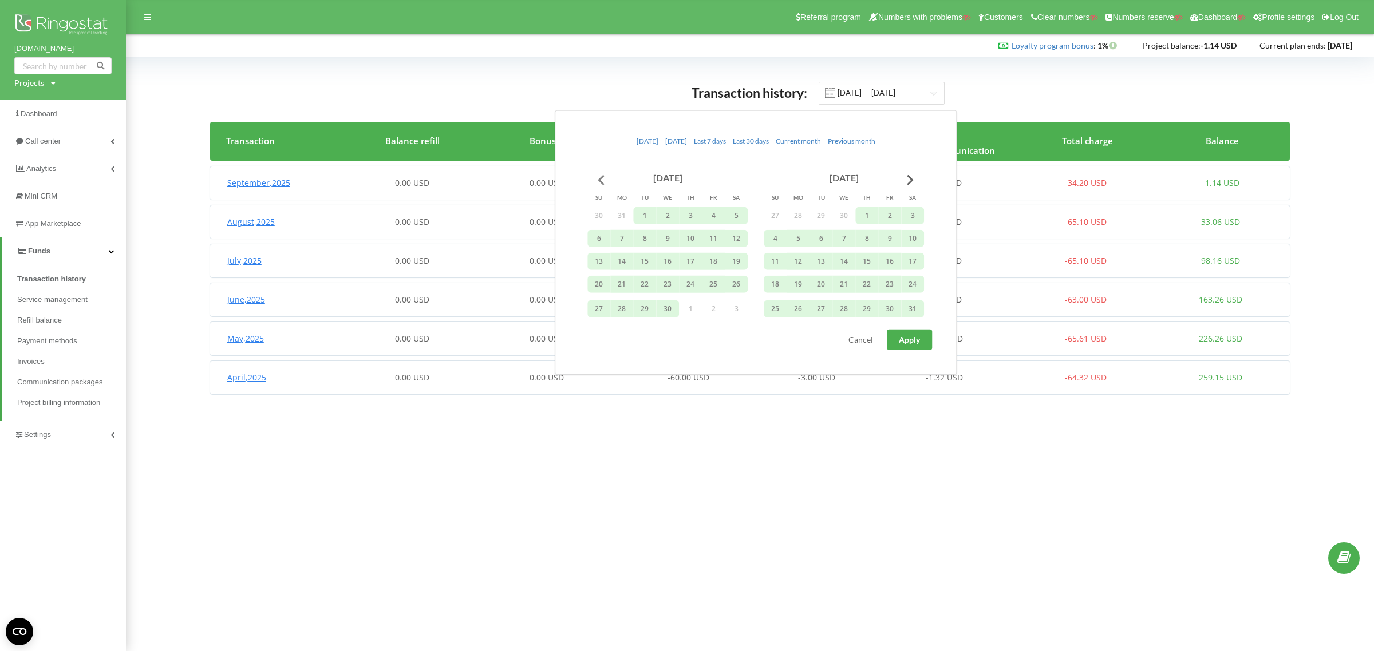
click at [600, 176] on button "Go to previous month" at bounding box center [601, 179] width 23 height 23
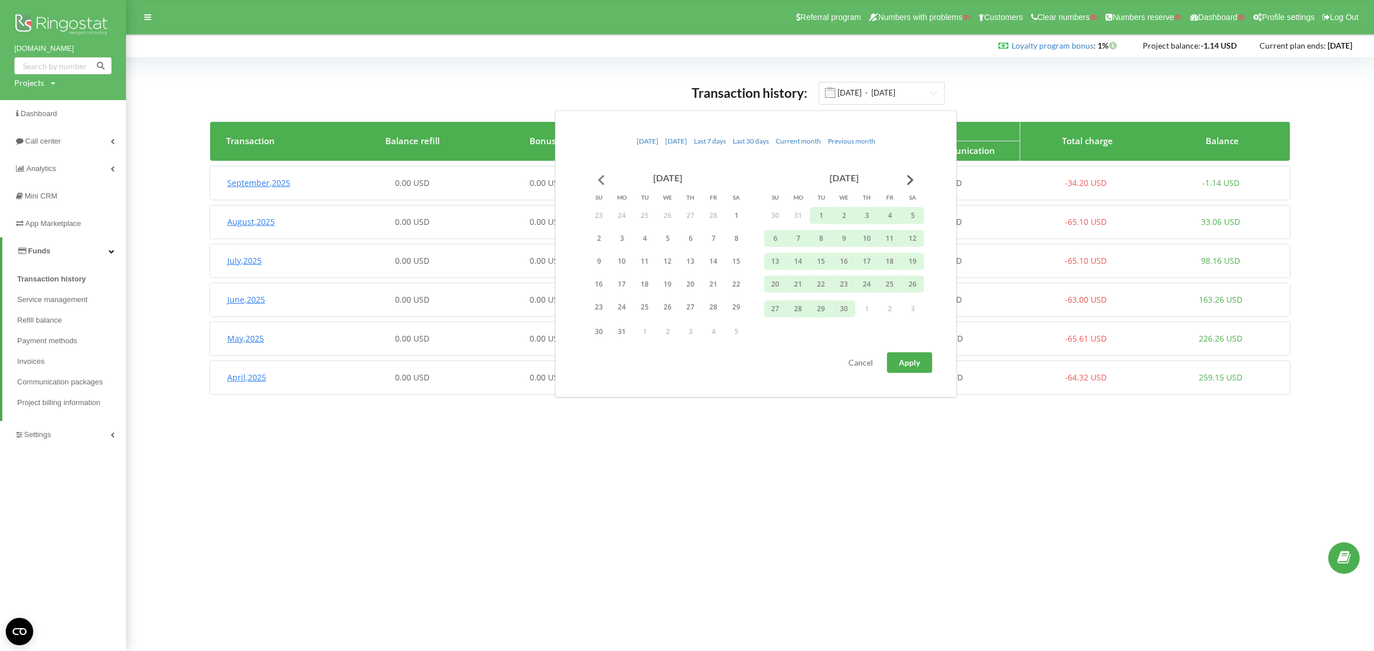
click at [600, 176] on button "Go to previous month" at bounding box center [601, 179] width 23 height 23
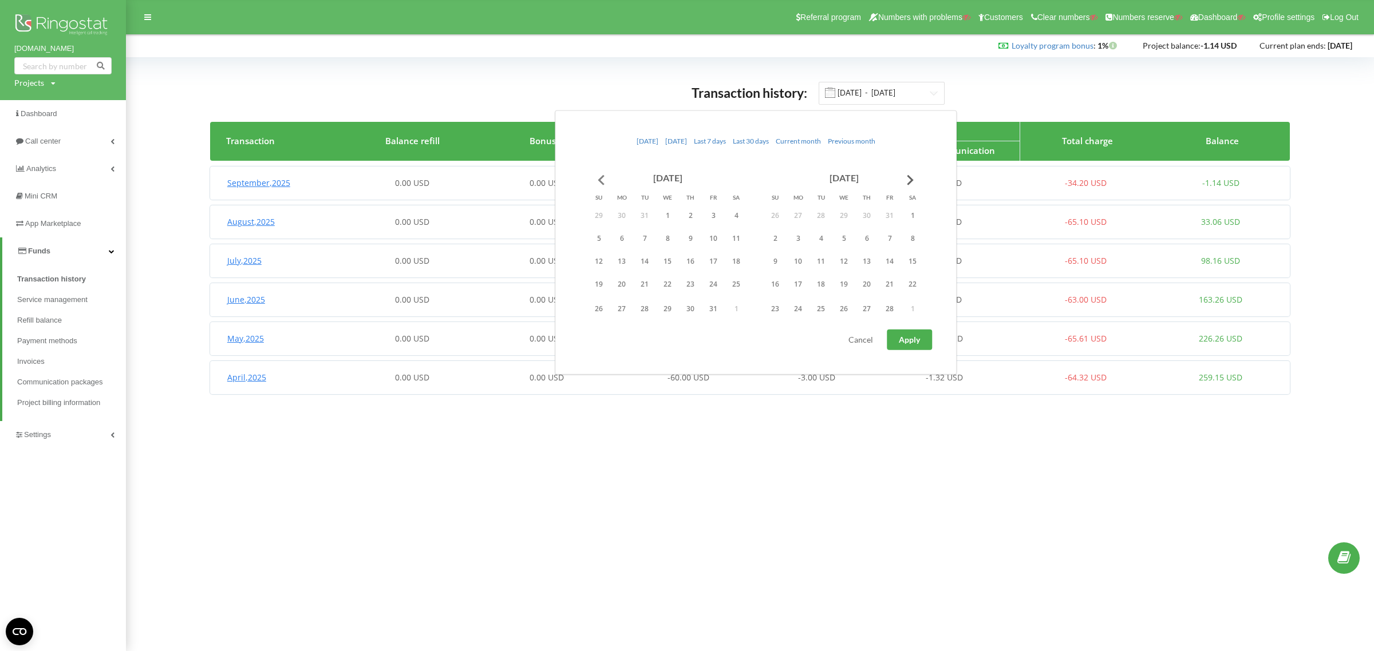
click at [599, 175] on button "Go to previous month" at bounding box center [601, 179] width 23 height 23
click at [707, 216] on button "1" at bounding box center [713, 215] width 23 height 17
click at [908, 180] on button "Go to next month" at bounding box center [910, 179] width 23 height 23
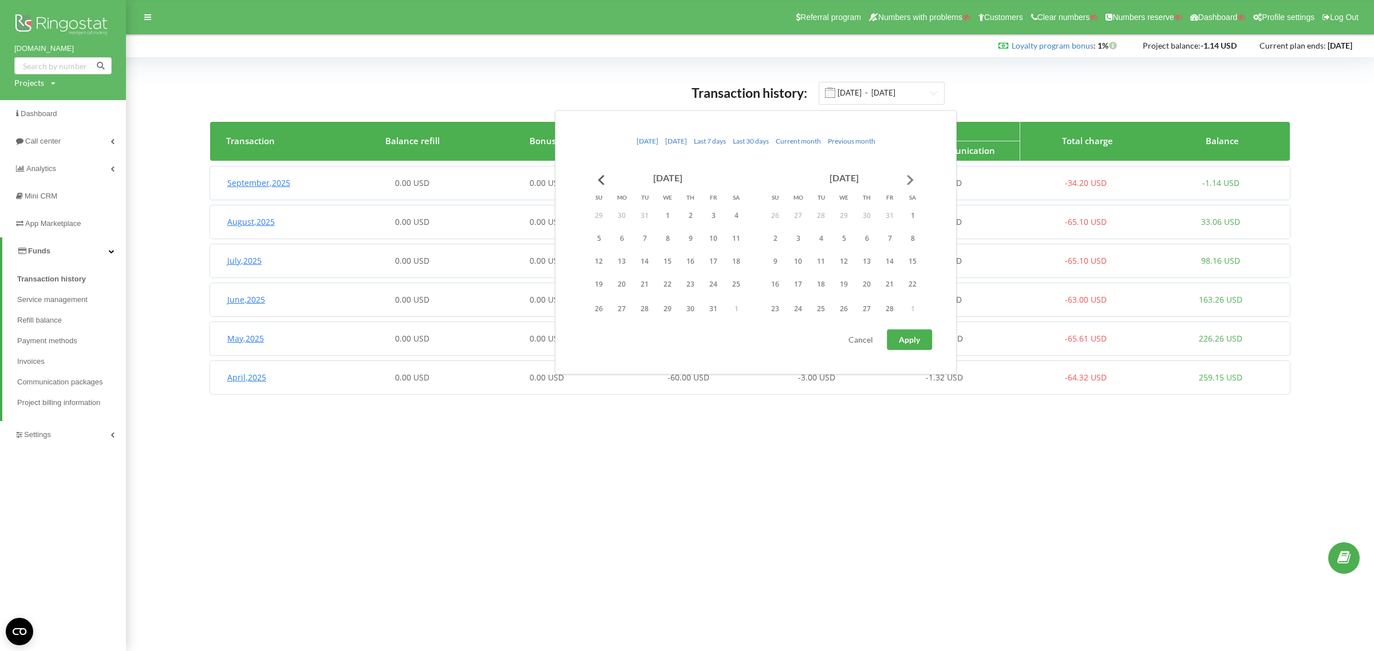
click at [910, 179] on button "Go to next month" at bounding box center [910, 179] width 23 height 23
drag, startPoint x: 910, startPoint y: 179, endPoint x: 863, endPoint y: 200, distance: 51.7
click at [911, 179] on button "Go to next month" at bounding box center [910, 179] width 23 height 23
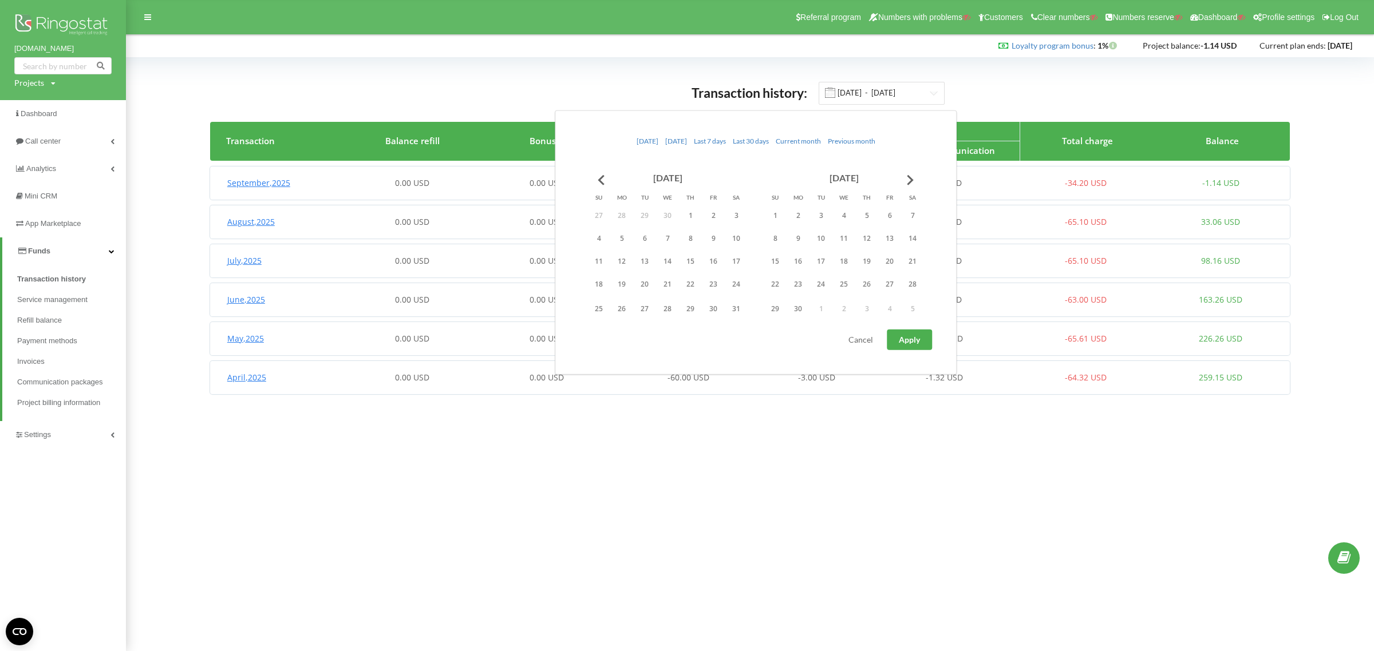
click at [798, 304] on button "30" at bounding box center [797, 308] width 23 height 17
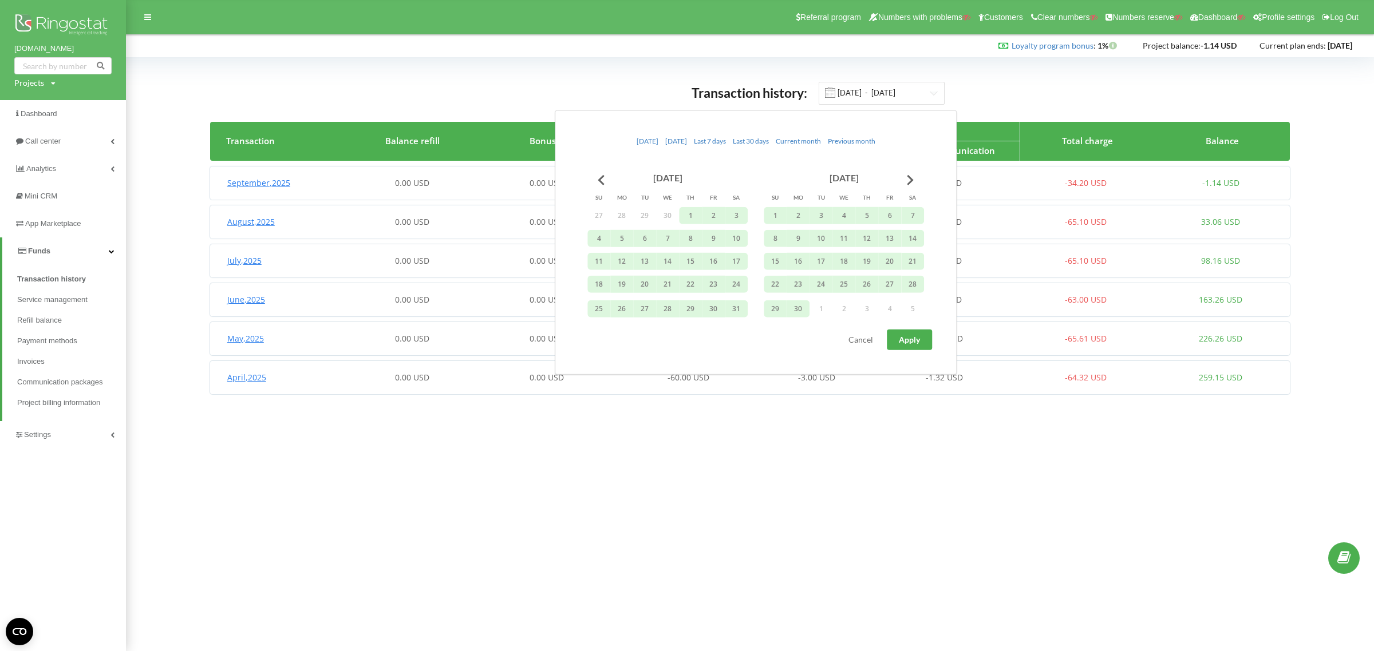
click at [922, 335] on button "Apply" at bounding box center [909, 340] width 45 height 21
type input "01.11.2024 - 30.06.2025"
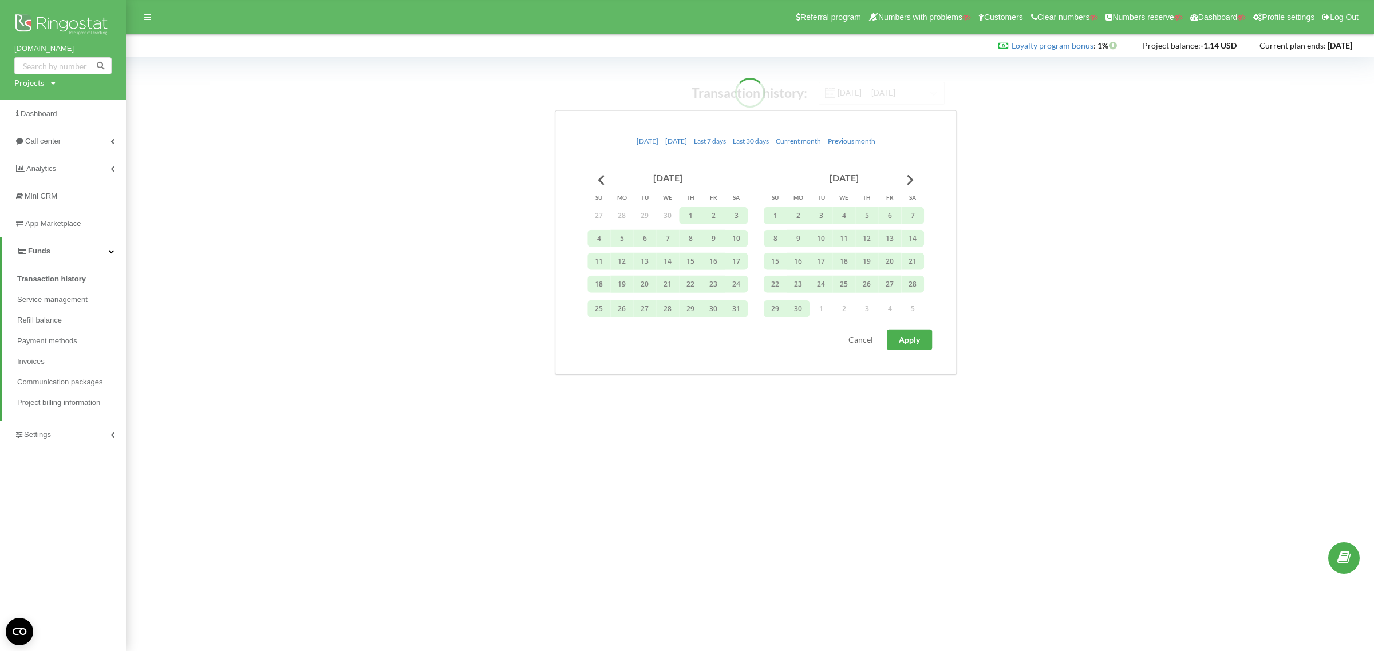
click at [447, 492] on body "Referral program Numbers with problems Customers Clear numbers Numbers reserve …" at bounding box center [687, 325] width 1374 height 651
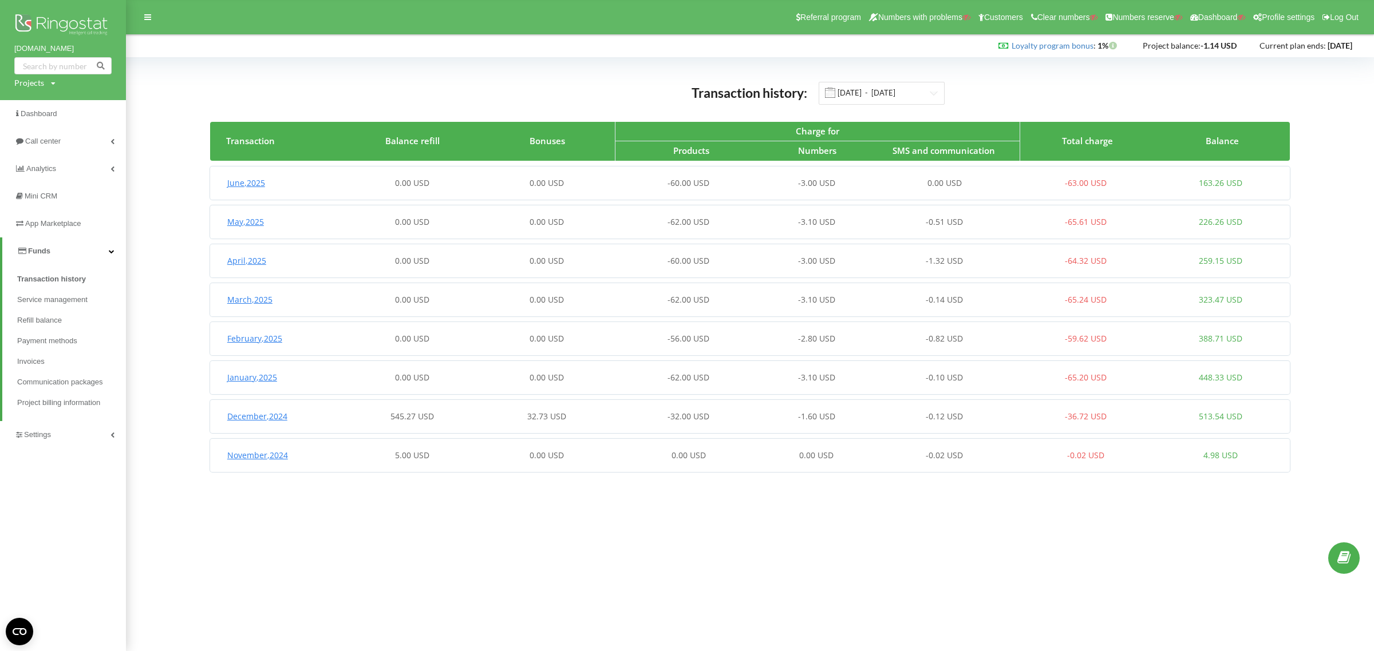
click at [461, 410] on div "December , 2024 545.27 USD 32.73 USD -32.00 USD -1.60 USD -0.12 USD -36.72 USD …" at bounding box center [749, 416] width 1078 height 27
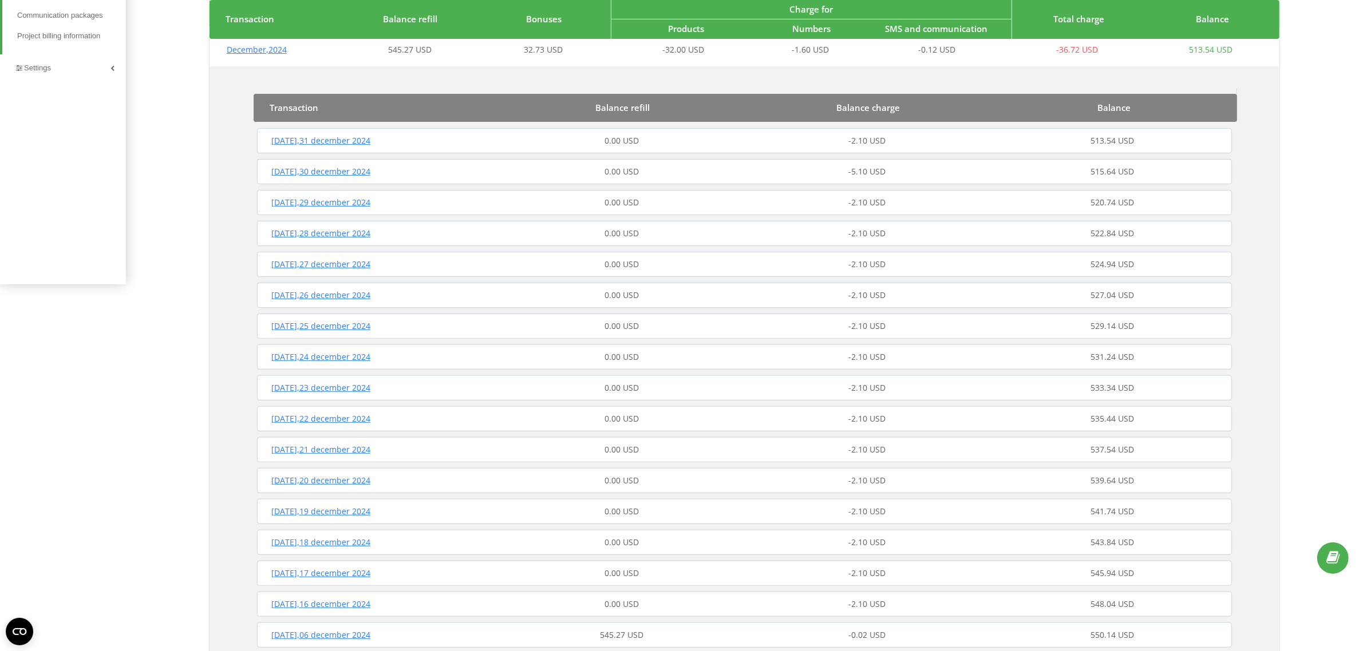
scroll to position [485, 0]
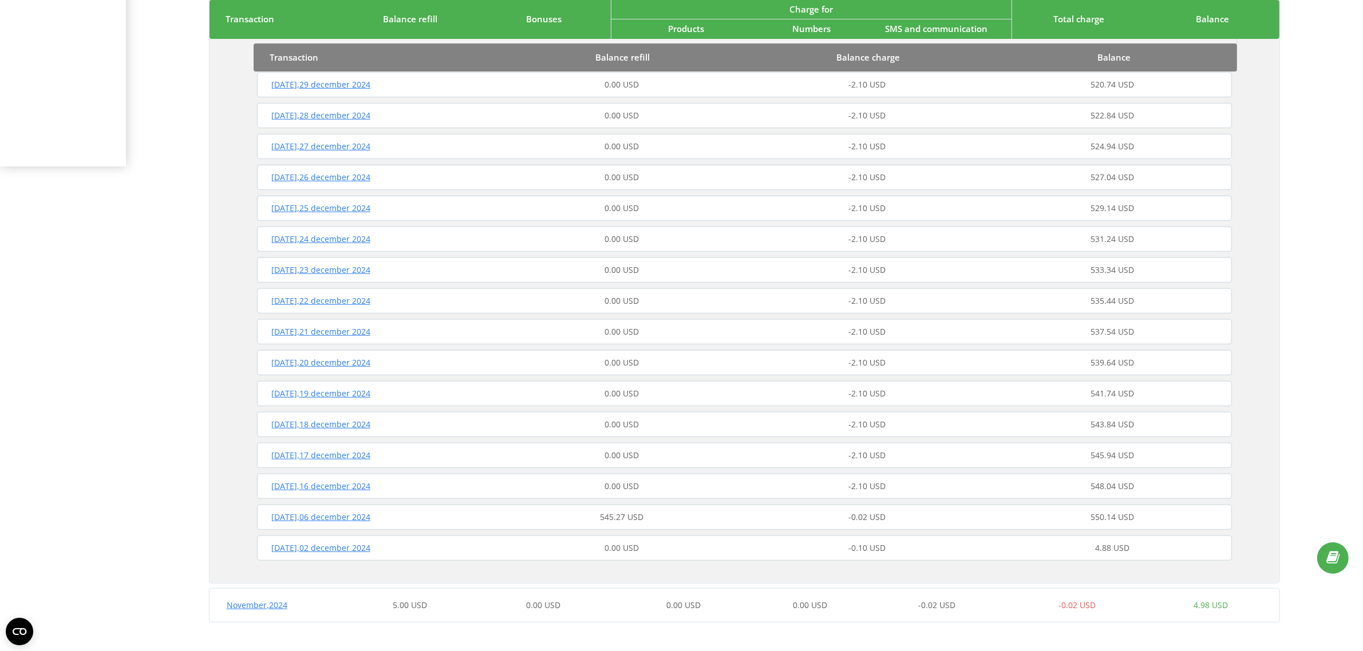
drag, startPoint x: 555, startPoint y: 511, endPoint x: 588, endPoint y: 500, distance: 34.9
click at [555, 512] on div "545.27 USD" at bounding box center [621, 517] width 245 height 11
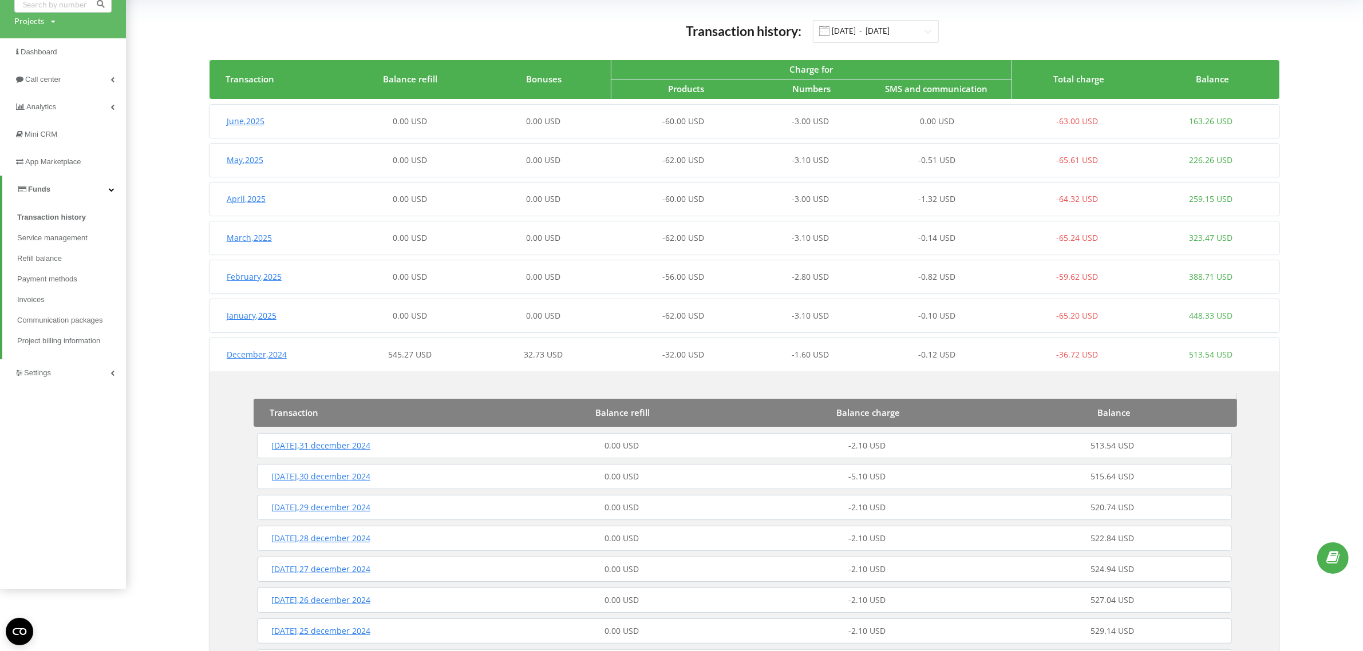
scroll to position [0, 0]
